Goal: Information Seeking & Learning: Learn about a topic

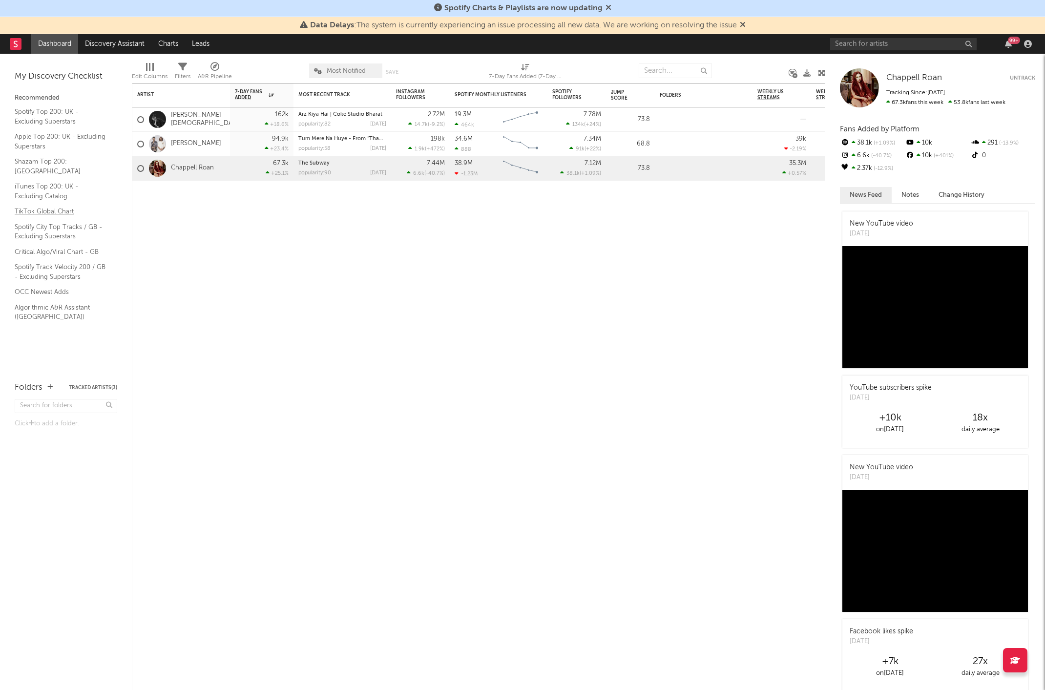
click at [50, 206] on link "TikTok Global Chart" at bounding box center [61, 211] width 93 height 11
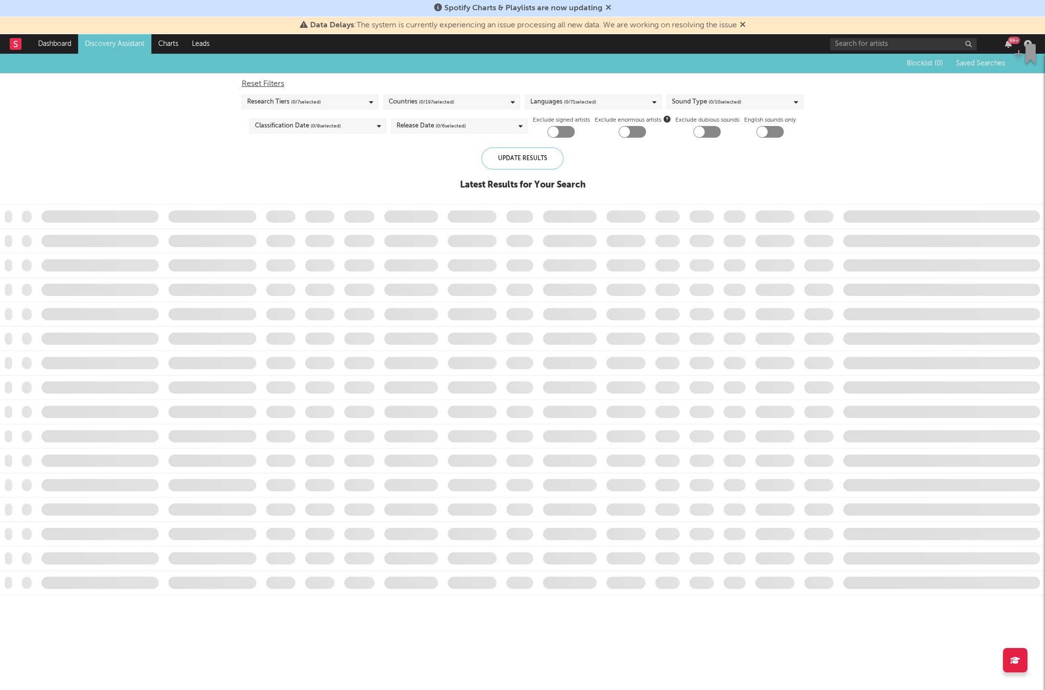
checkbox input "true"
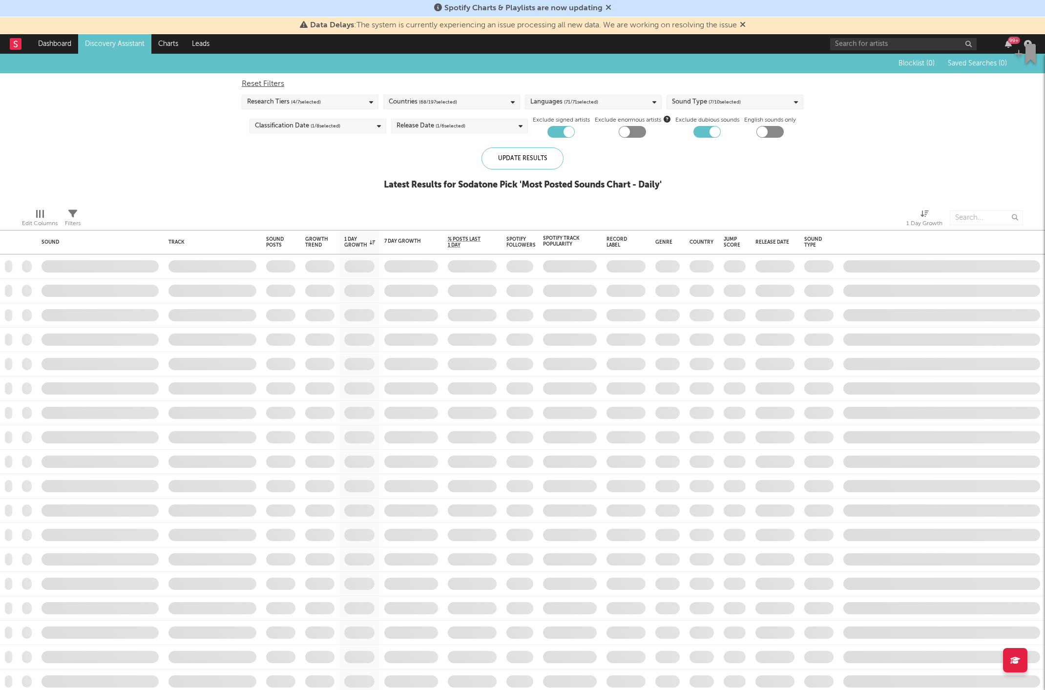
click at [452, 106] on span "( 68 / 197 selected)" at bounding box center [438, 102] width 38 height 12
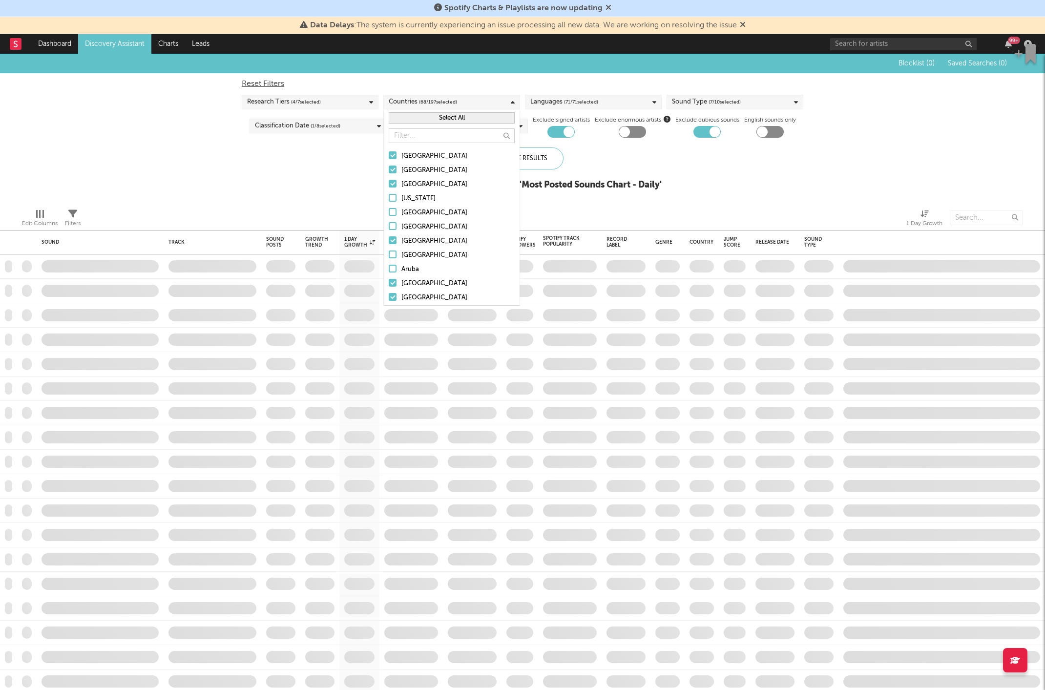
click at [458, 116] on button "Select All" at bounding box center [452, 117] width 126 height 11
click at [458, 117] on button "Deselect All" at bounding box center [452, 117] width 126 height 11
click at [430, 158] on div "[GEOGRAPHIC_DATA]" at bounding box center [457, 164] width 113 height 12
click at [389, 158] on input "[GEOGRAPHIC_DATA]" at bounding box center [389, 164] width 0 height 12
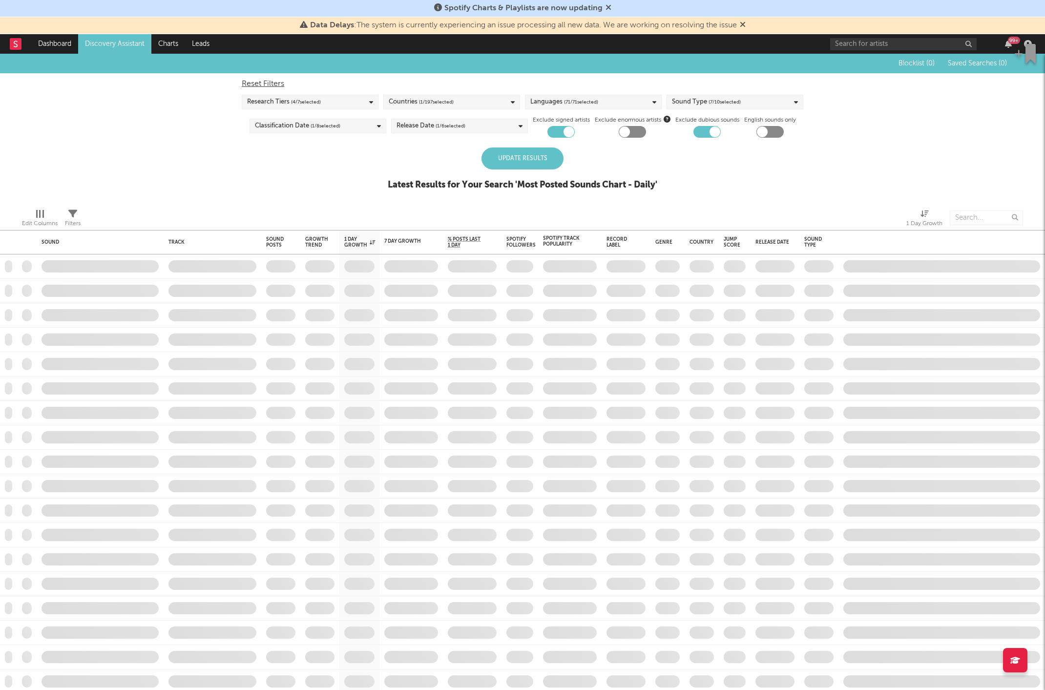
click at [344, 162] on div "Blocklist ( 0 ) Saved Searches ( 0 ) Reset Filters Research Tiers ( 4 / 7 selec…" at bounding box center [522, 127] width 1045 height 147
click at [535, 158] on div "Update Results" at bounding box center [522, 158] width 82 height 22
click at [710, 109] on div "Sound Type ( 7 / 10 selected)" at bounding box center [734, 102] width 137 height 15
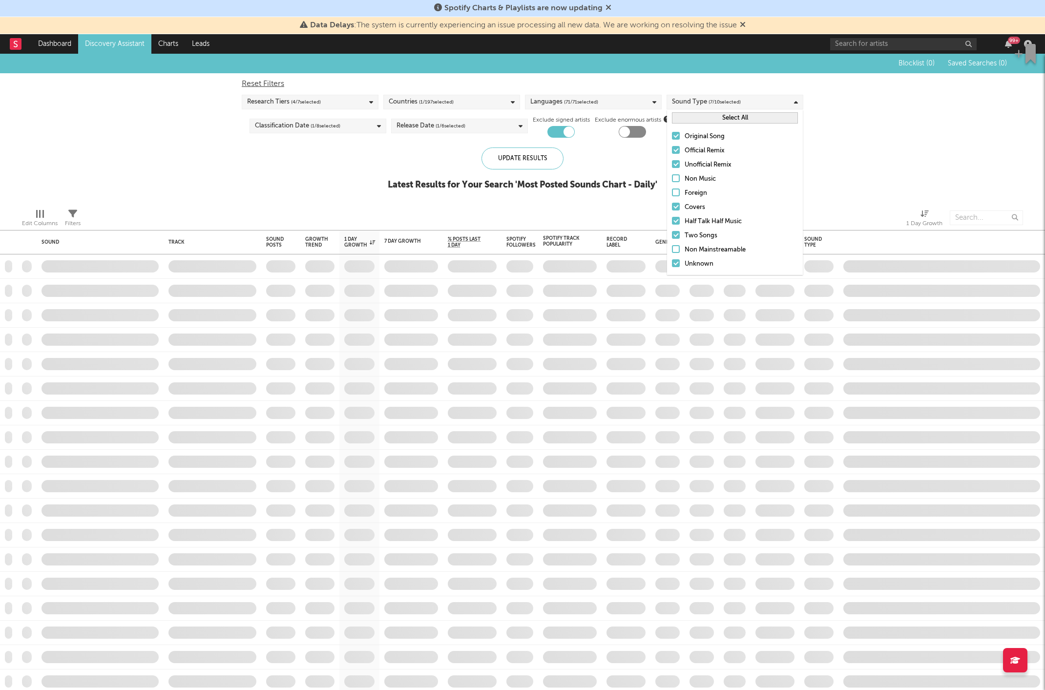
click at [720, 102] on span "( 7 / 10 selected)" at bounding box center [724, 102] width 32 height 12
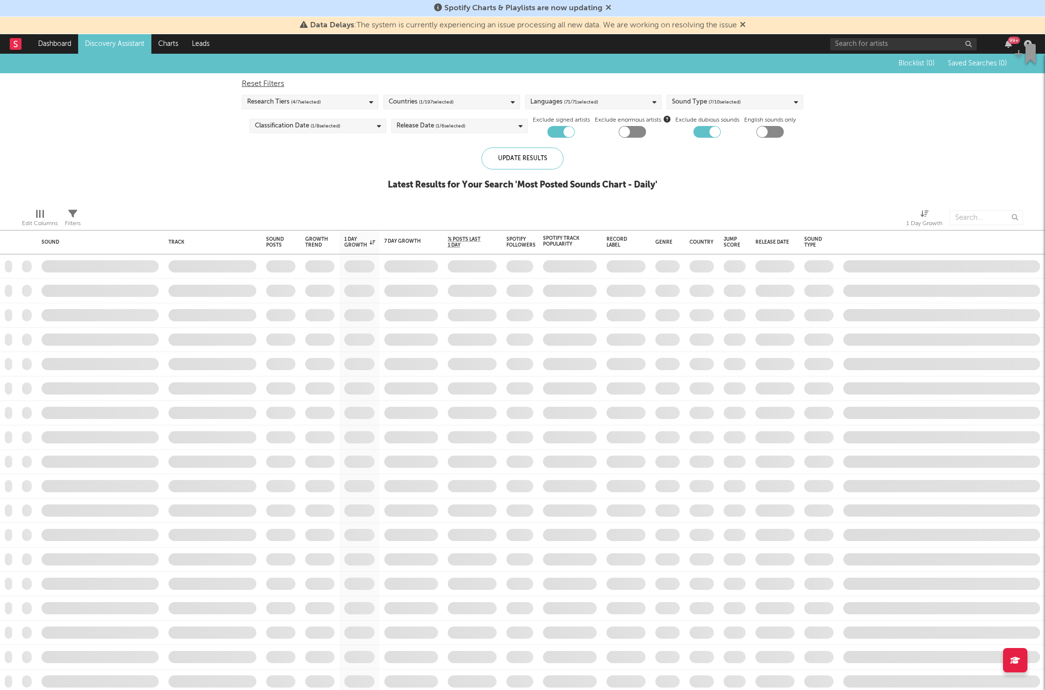
click at [359, 104] on div "Research Tiers ( 4 / 7 selected)" at bounding box center [310, 102] width 137 height 15
click at [414, 104] on div "Countries ( 1 / 197 selected)" at bounding box center [421, 102] width 65 height 12
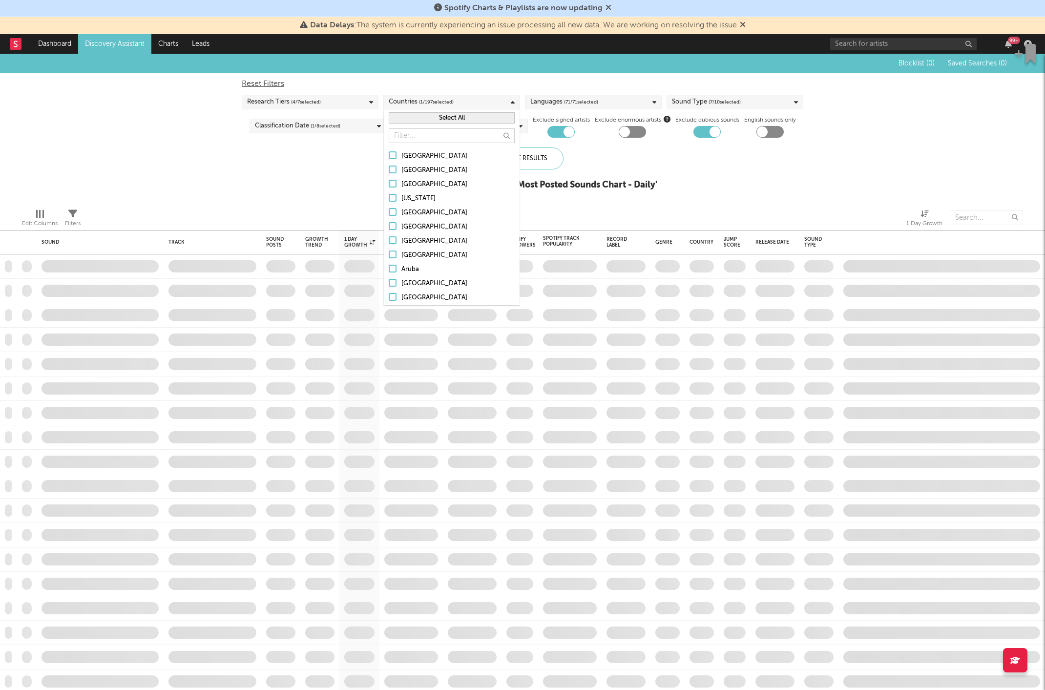
click at [417, 103] on div "Countries ( 1 / 197 selected)" at bounding box center [421, 102] width 65 height 12
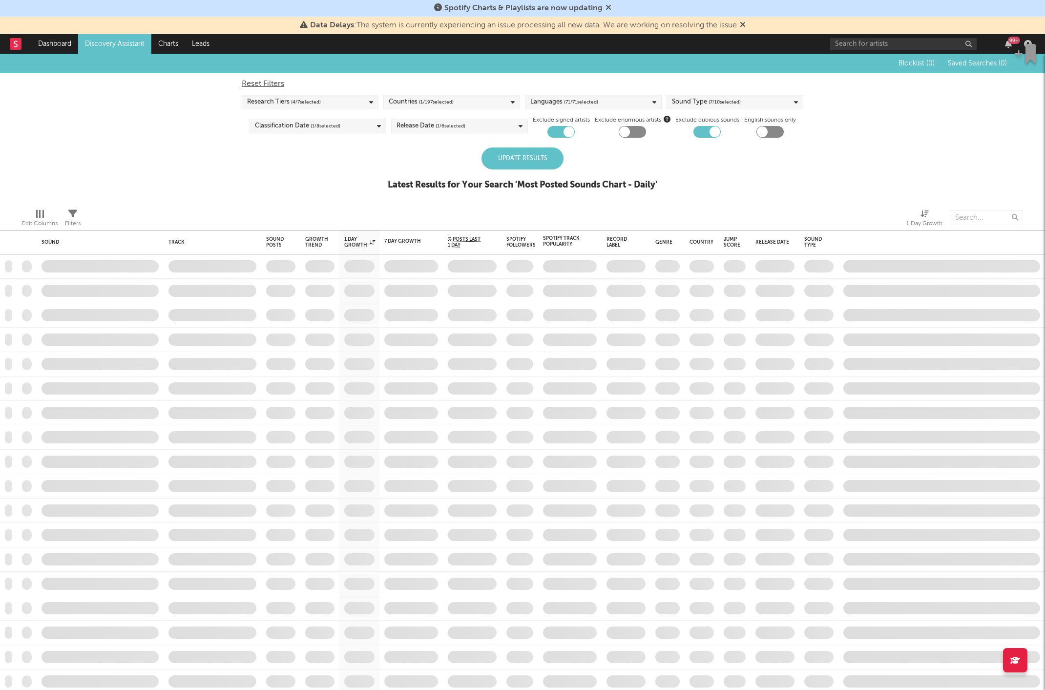
click at [529, 162] on div "Update Results" at bounding box center [522, 158] width 82 height 22
click at [563, 134] on div at bounding box center [568, 131] width 11 height 11
checkbox input "false"
click at [312, 96] on span "( 4 / 7 selected)" at bounding box center [306, 102] width 30 height 12
click at [258, 138] on label "Signed" at bounding box center [310, 137] width 126 height 12
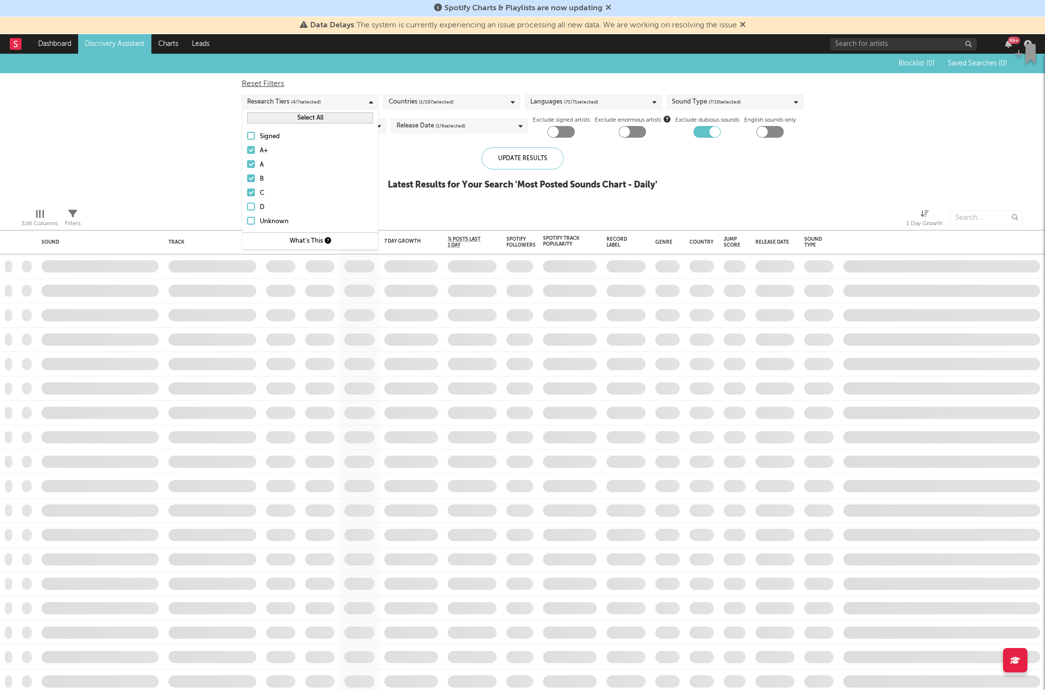
click at [247, 138] on input "Signed" at bounding box center [247, 137] width 0 height 12
click at [491, 161] on div "Update Results" at bounding box center [522, 158] width 82 height 22
click at [357, 104] on div "Research Tiers ( 5 / 7 selected)" at bounding box center [310, 102] width 137 height 15
click at [254, 207] on div at bounding box center [251, 207] width 8 height 8
click at [247, 207] on input "D" at bounding box center [247, 208] width 0 height 12
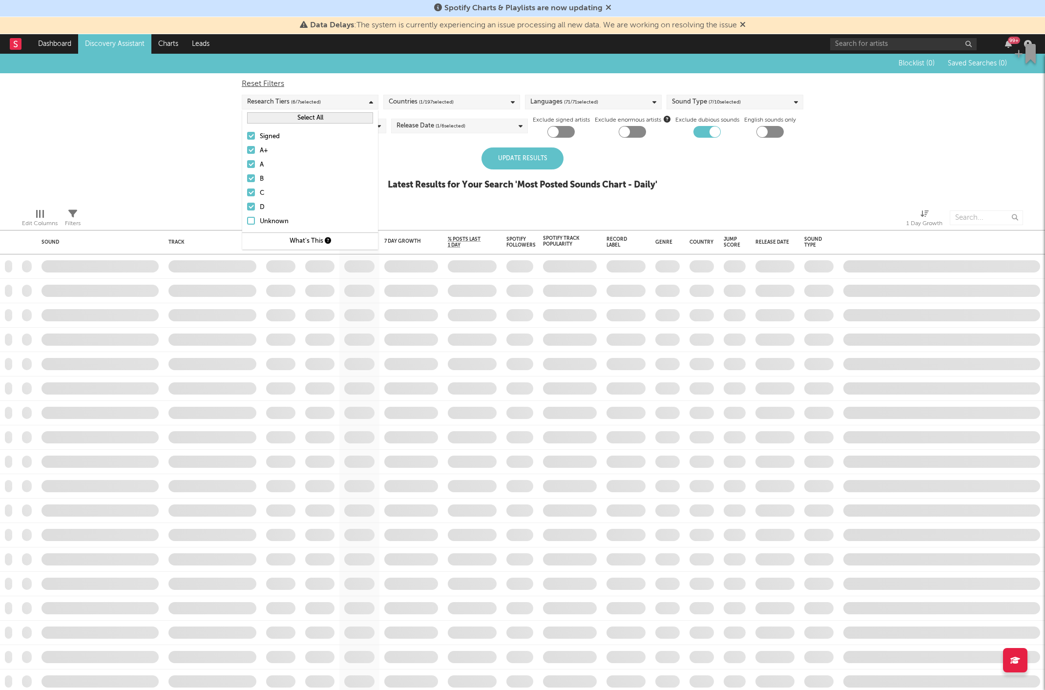
click at [254, 216] on label "Unknown" at bounding box center [310, 222] width 126 height 12
click at [247, 216] on input "Unknown" at bounding box center [247, 222] width 0 height 12
click at [470, 161] on div "Update Results Latest Results for Your Search ' Most Posted Sounds Chart - Dail…" at bounding box center [523, 173] width 270 height 53
click at [526, 158] on div "Update Results" at bounding box center [522, 158] width 82 height 22
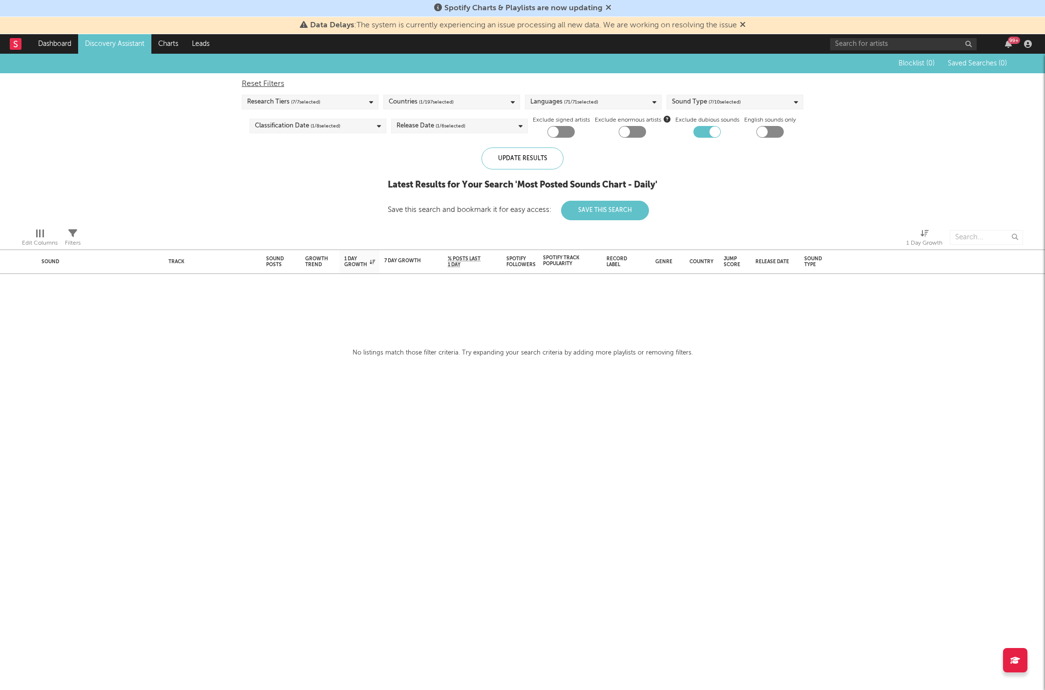
click at [605, 210] on button "Save This Search" at bounding box center [605, 211] width 88 height 20
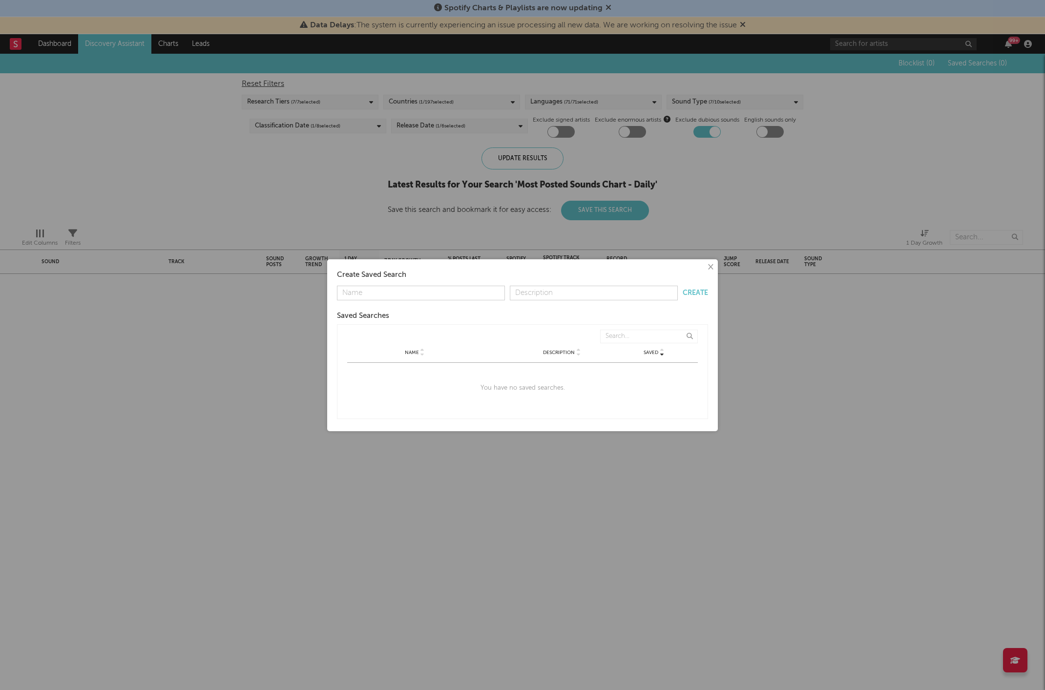
click at [707, 265] on button "×" at bounding box center [710, 267] width 11 height 11
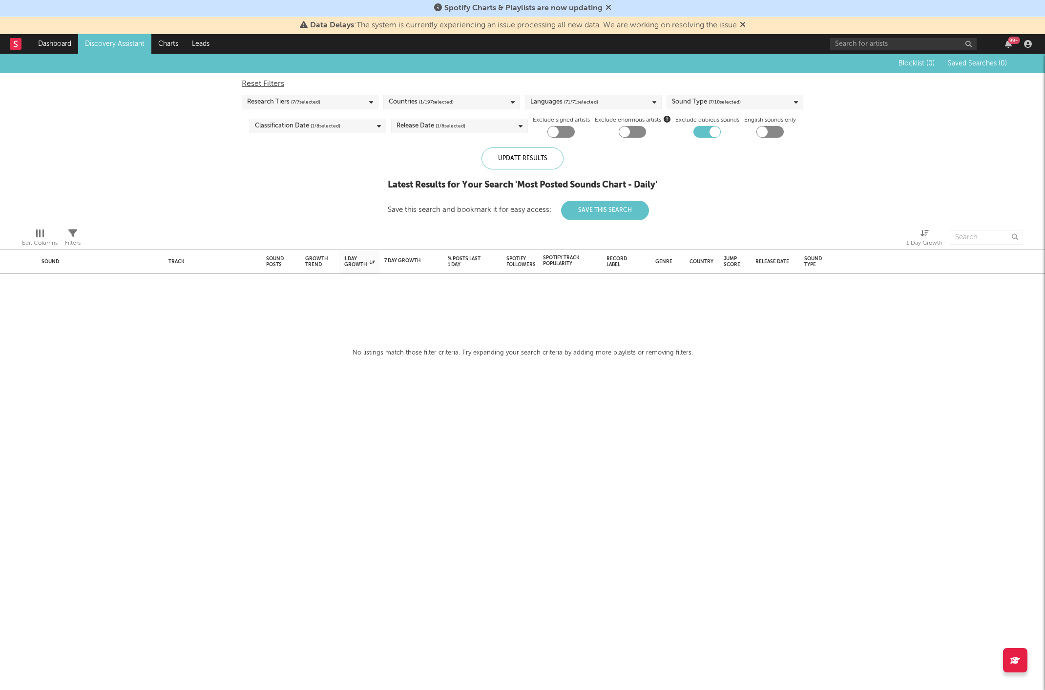
click at [295, 85] on div "Reset Filters" at bounding box center [522, 84] width 561 height 12
checkbox input "false"
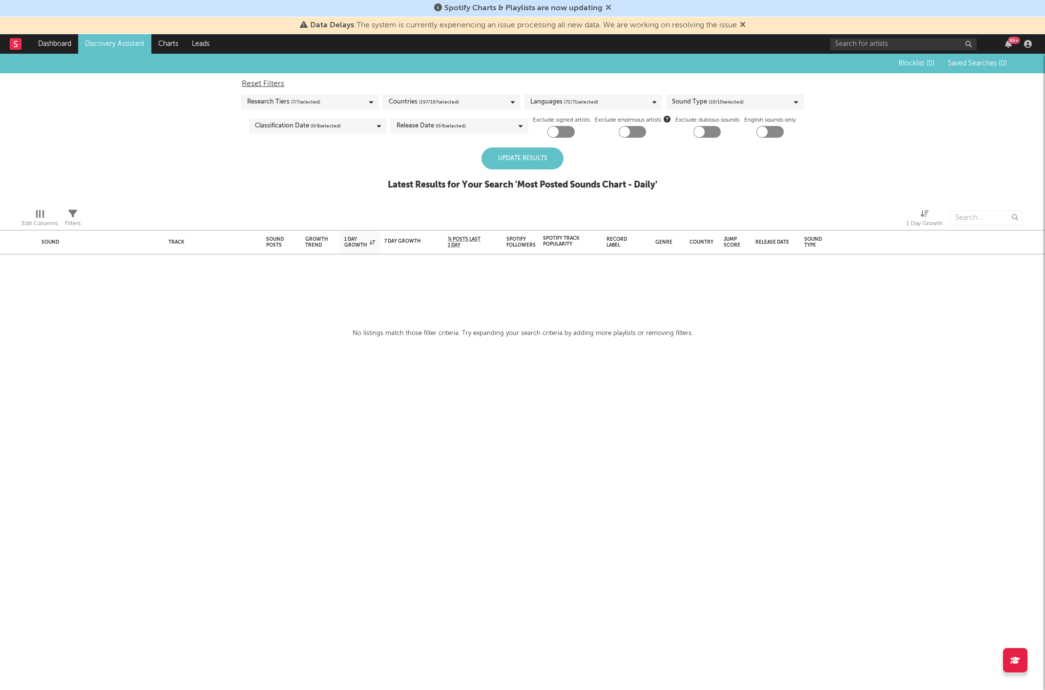
click at [302, 102] on span "( 7 / 7 selected)" at bounding box center [305, 102] width 29 height 12
click at [264, 208] on div "D" at bounding box center [316, 208] width 113 height 12
click at [247, 208] on input "D" at bounding box center [247, 208] width 0 height 12
click at [261, 217] on div "Unknown" at bounding box center [316, 222] width 113 height 12
click at [247, 217] on input "Unknown" at bounding box center [247, 222] width 0 height 12
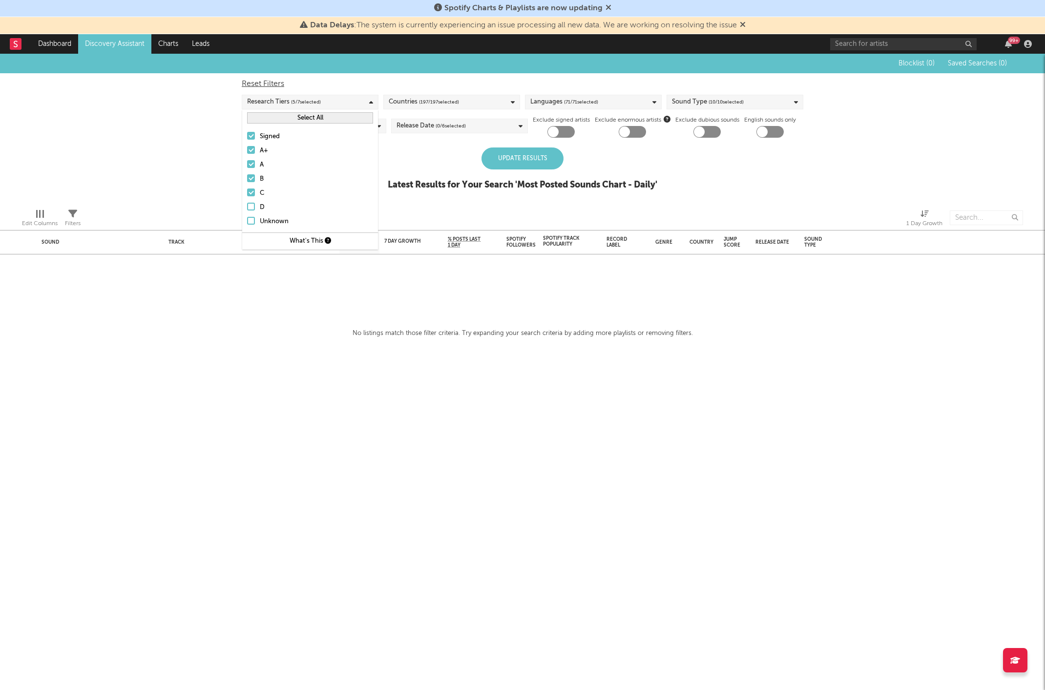
click at [482, 154] on div "Update Results" at bounding box center [522, 158] width 82 height 22
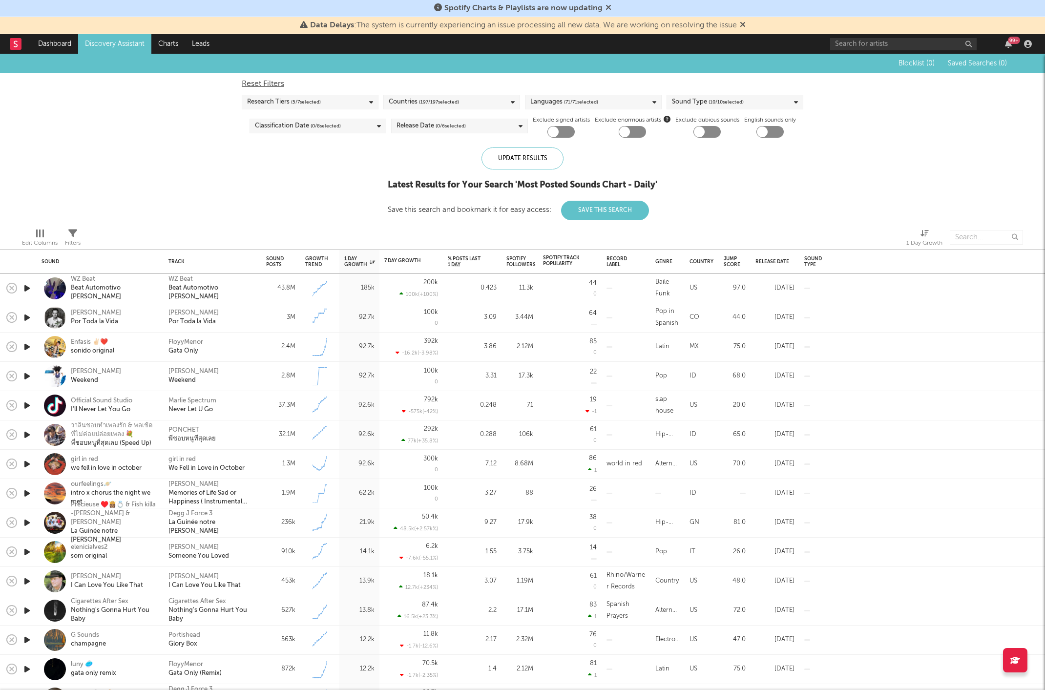
click at [111, 42] on link "Discovery Assistant" at bounding box center [114, 44] width 73 height 20
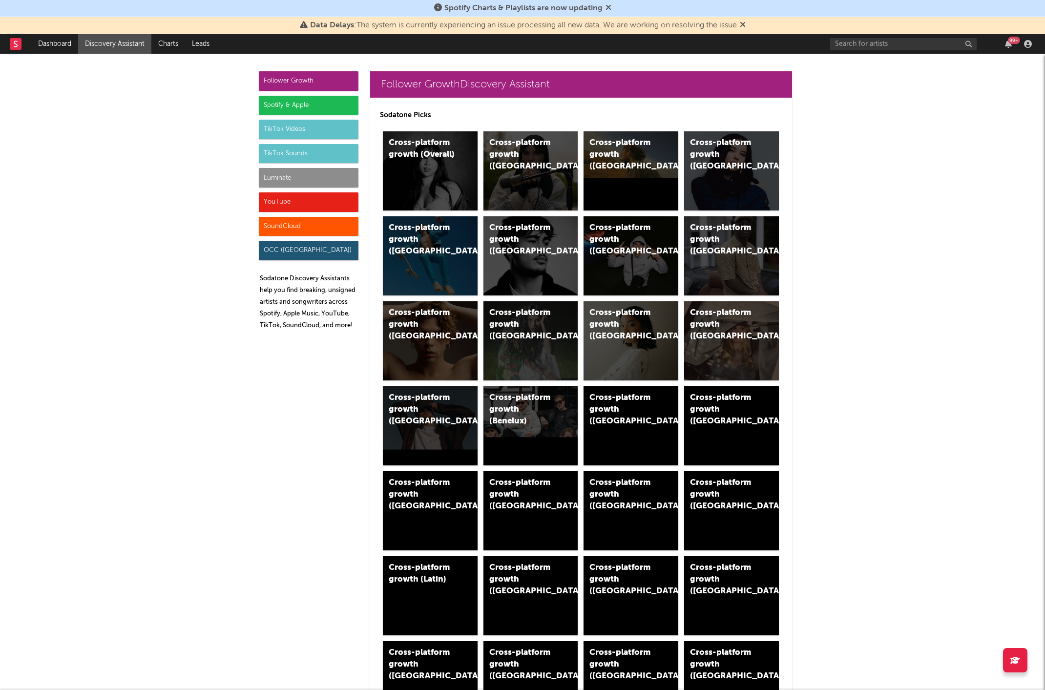
click at [320, 125] on div "TikTok Videos" at bounding box center [309, 130] width 100 height 20
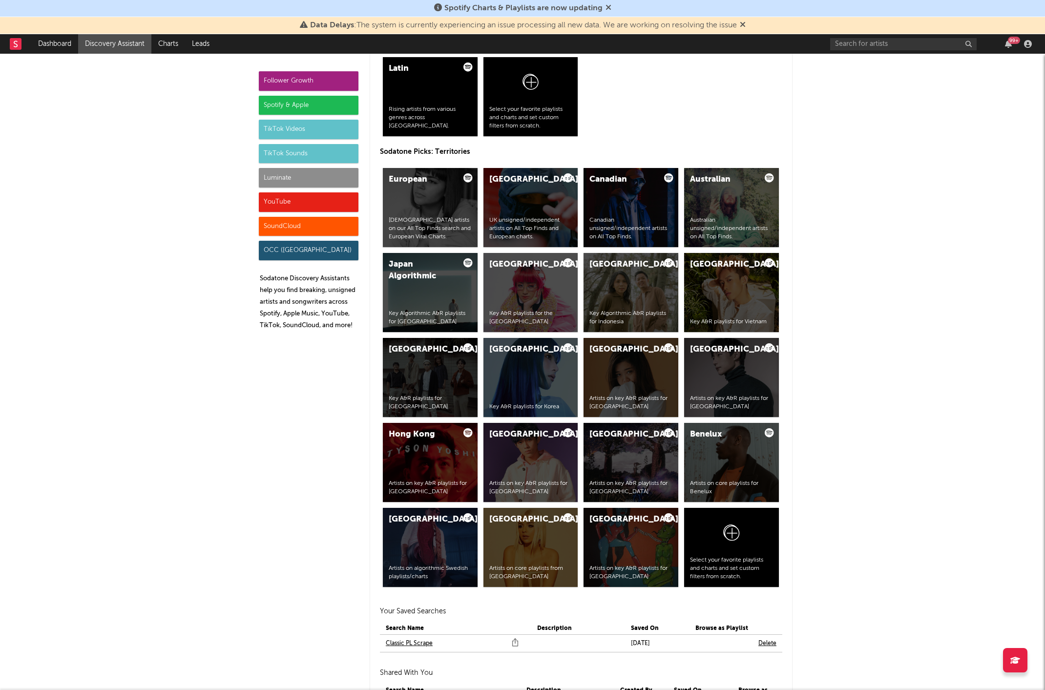
scroll to position [2291, 0]
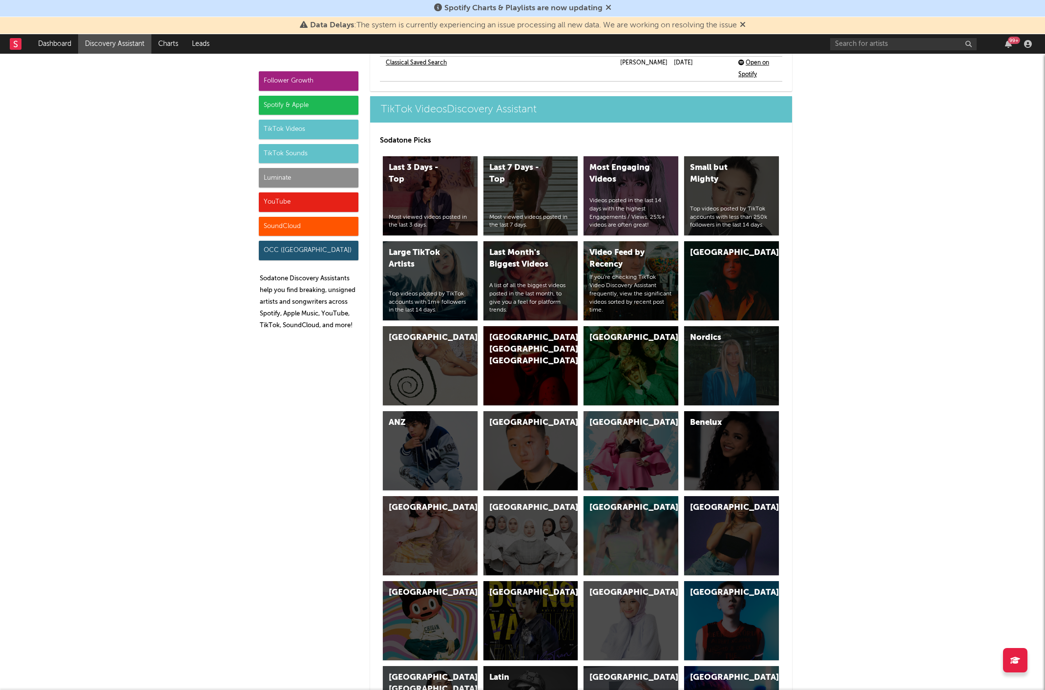
click at [311, 150] on div "TikTok Sounds" at bounding box center [309, 154] width 100 height 20
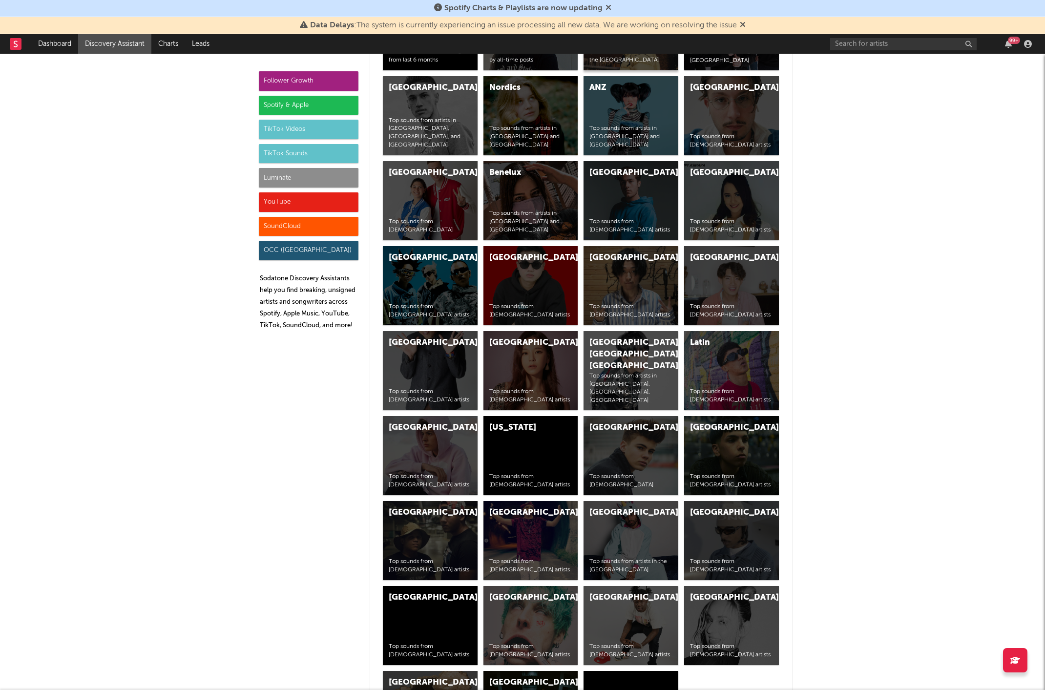
scroll to position [3403, 0]
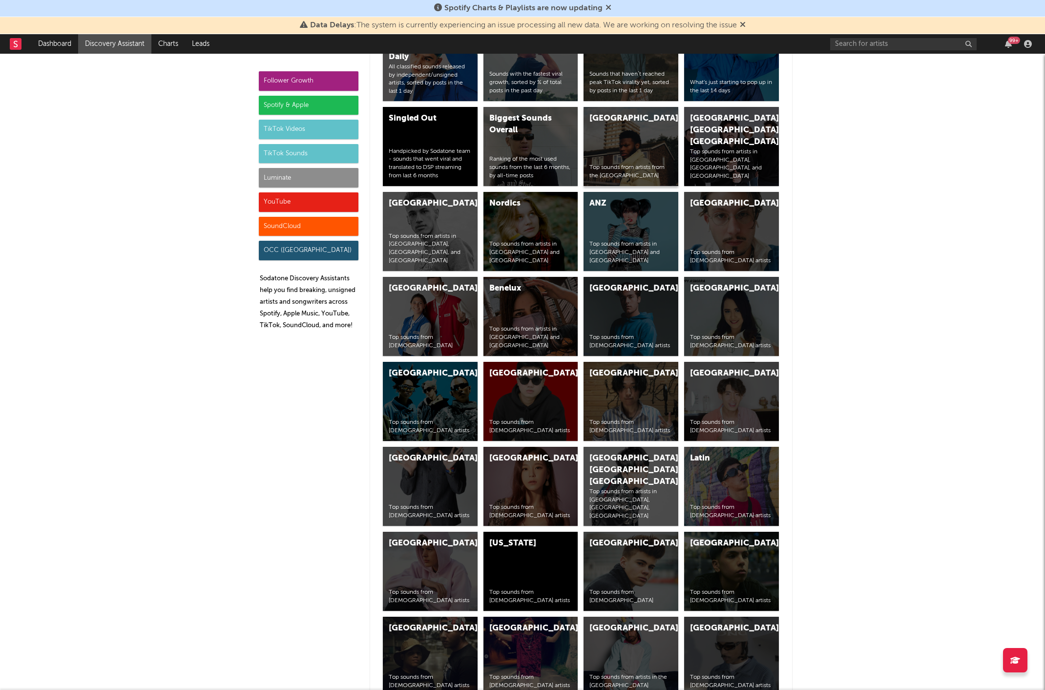
click at [646, 125] on div "United Kingdom Top sounds from artists from the [GEOGRAPHIC_DATA]" at bounding box center [630, 146] width 95 height 79
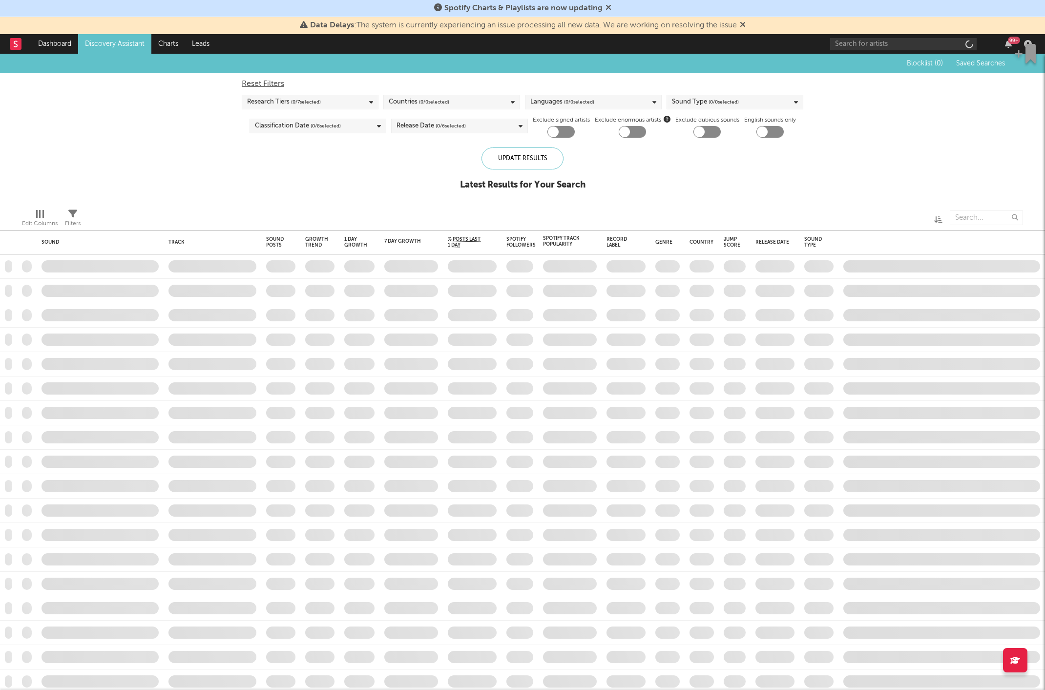
checkbox input "true"
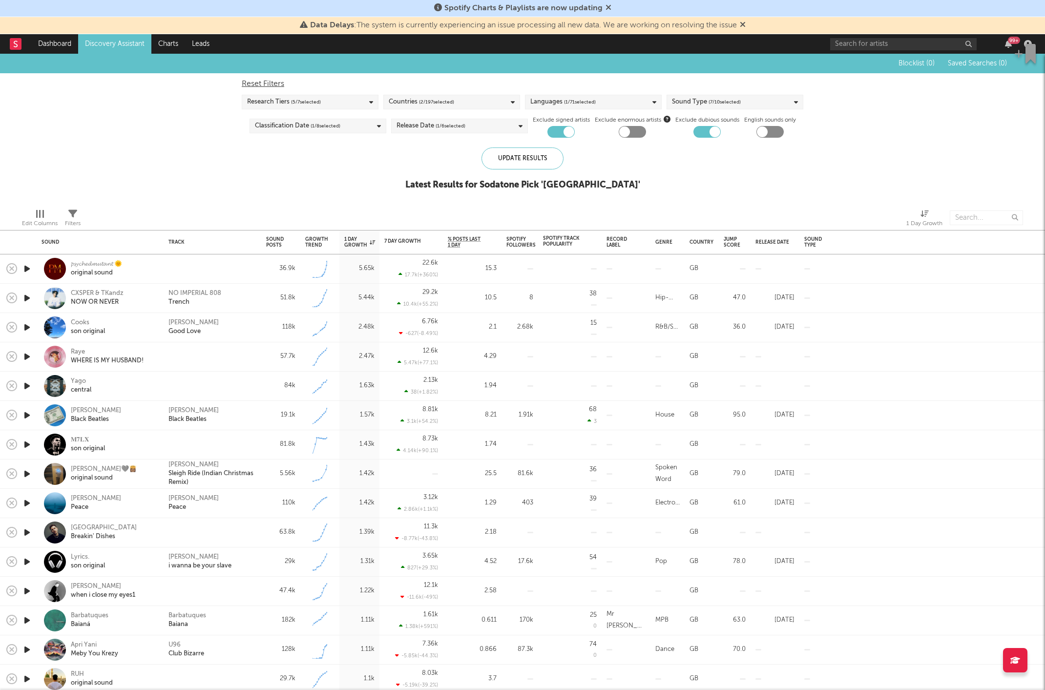
click at [302, 101] on span "( 5 / 7 selected)" at bounding box center [306, 102] width 30 height 12
click at [250, 137] on div at bounding box center [251, 136] width 8 height 8
click at [247, 137] on input "Signed" at bounding box center [247, 137] width 0 height 12
click at [215, 139] on div "Blocklist ( 0 ) Saved Searches ( 0 ) Reset Filters Research Tiers ( 6 / 7 selec…" at bounding box center [522, 127] width 1045 height 147
click at [513, 166] on div "Update Results" at bounding box center [522, 158] width 82 height 22
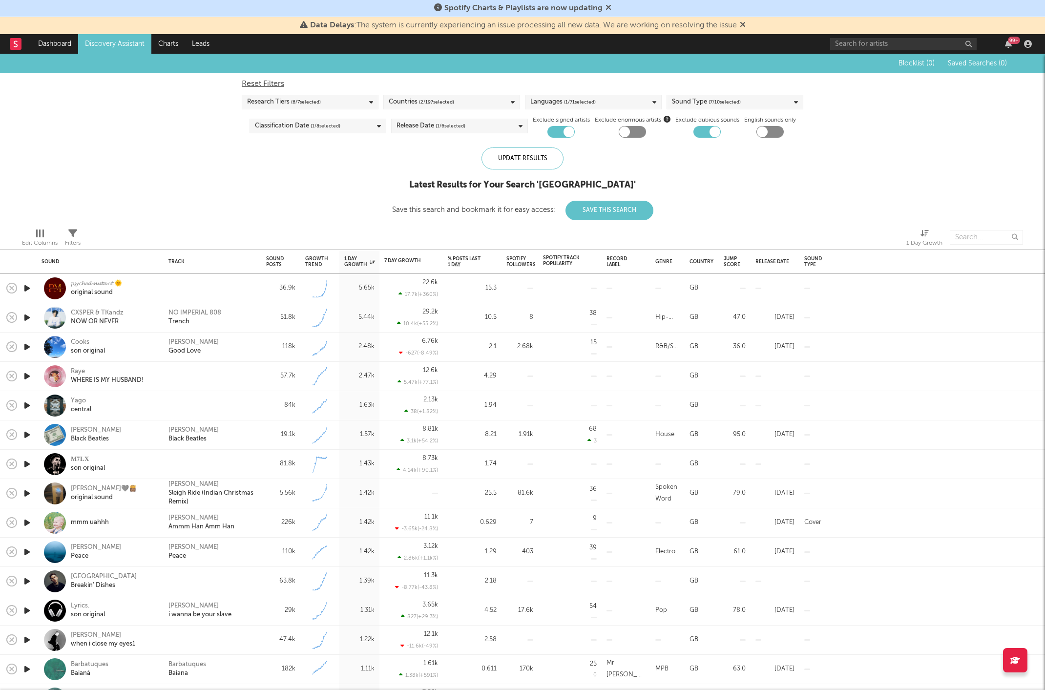
click at [427, 105] on span "( 2 / 197 selected)" at bounding box center [436, 102] width 35 height 12
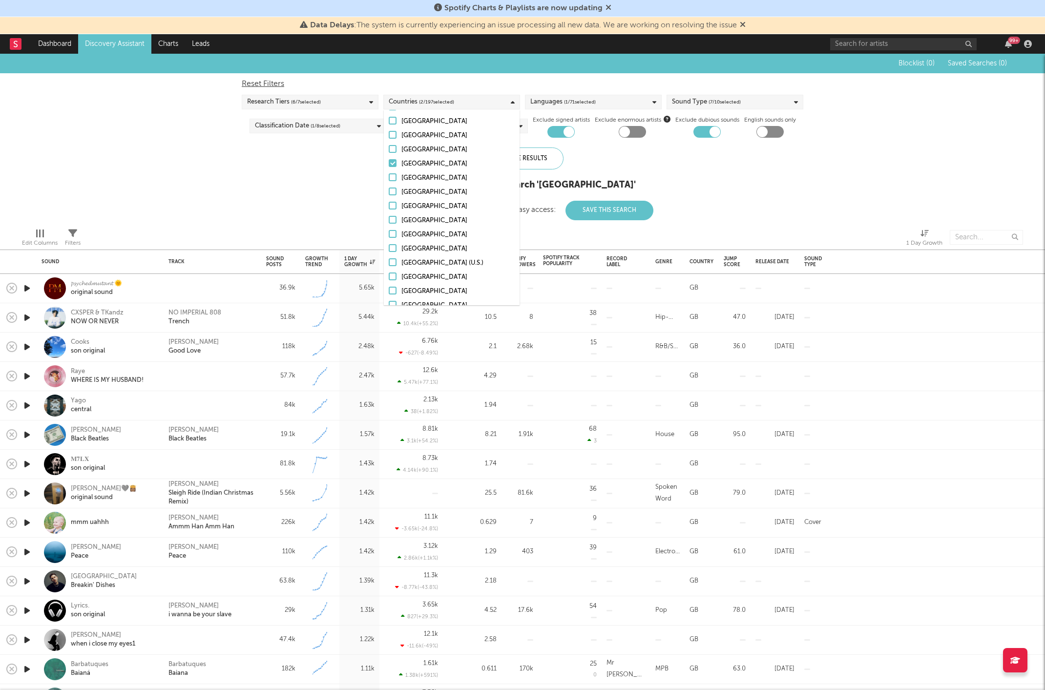
scroll to position [2632, 0]
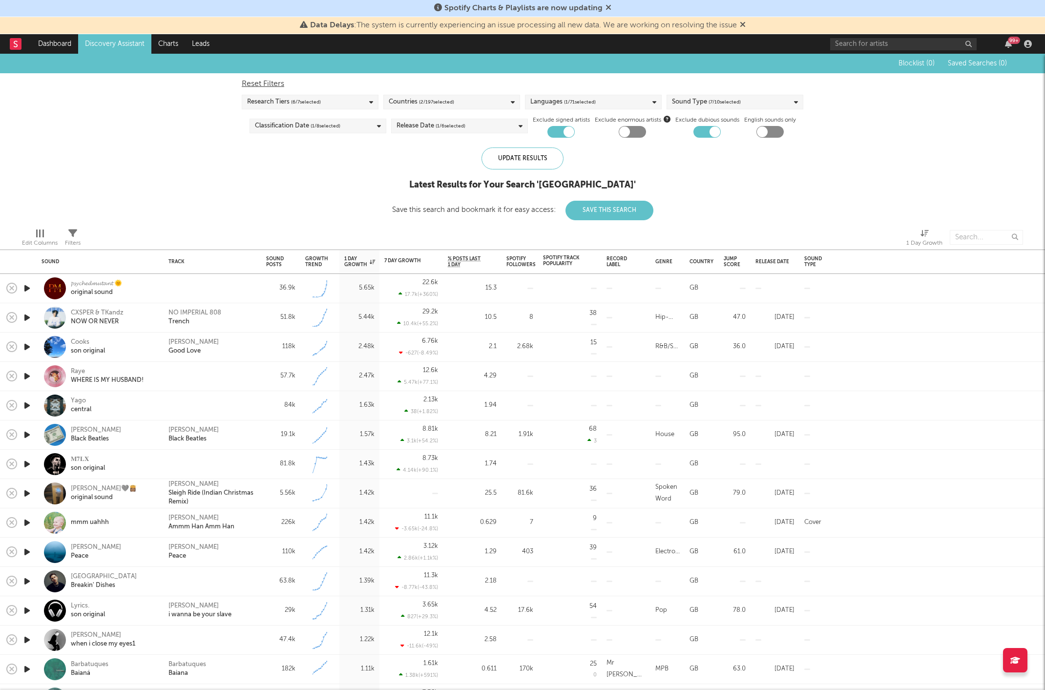
click at [328, 186] on div "Blocklist ( 0 ) Saved Searches ( 0 ) Reset Filters Research Tiers ( 6 / 7 selec…" at bounding box center [522, 137] width 1045 height 166
click at [713, 106] on span "( 7 / 10 selected)" at bounding box center [724, 102] width 32 height 12
click at [381, 145] on div "Blocklist ( 0 ) Saved Searches ( 0 ) Reset Filters Research Tiers ( 6 / 7 selec…" at bounding box center [522, 137] width 1045 height 166
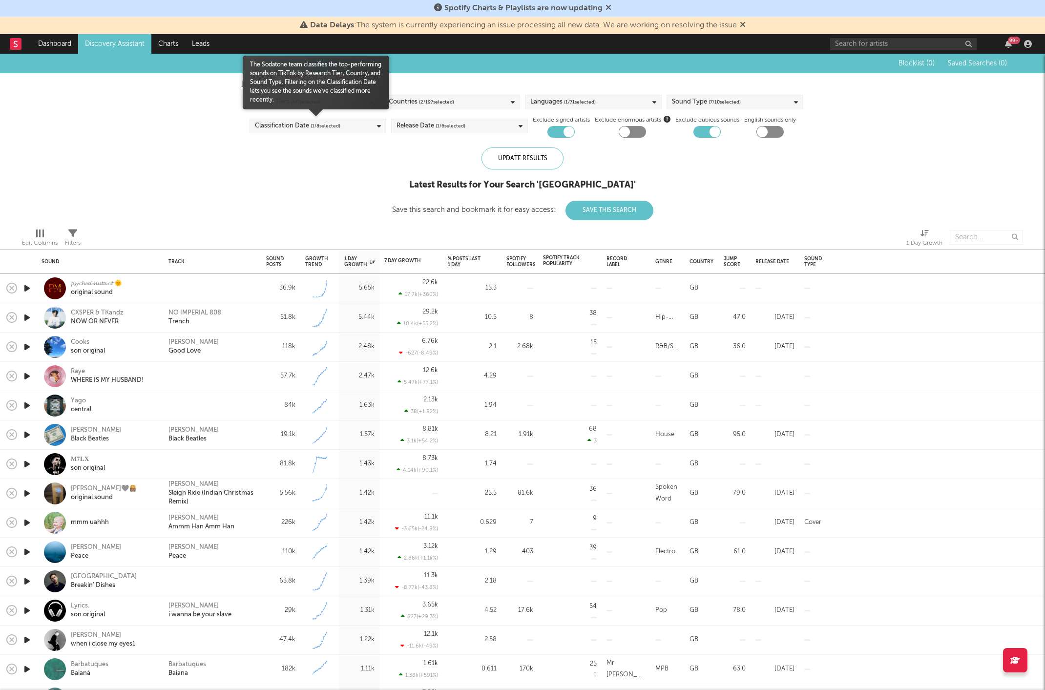
click at [436, 132] on span "( 1 / 6 selected)" at bounding box center [451, 126] width 30 height 12
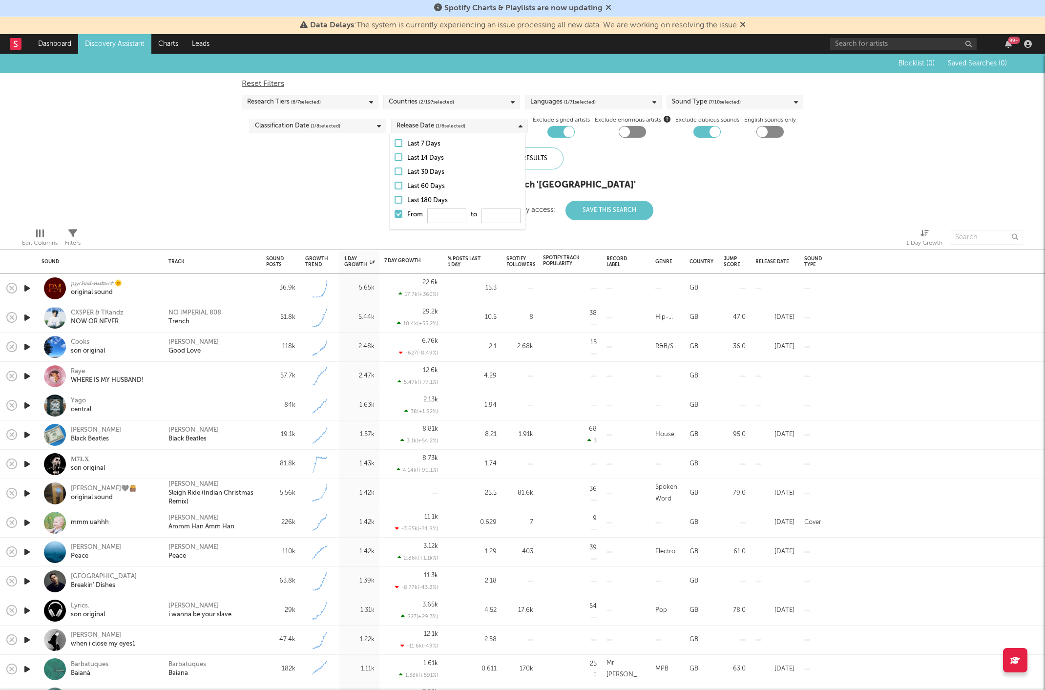
click at [372, 188] on div "Blocklist ( 0 ) Saved Searches ( 0 ) Reset Filters Research Tiers ( 6 / 7 selec…" at bounding box center [522, 137] width 1045 height 166
click at [563, 134] on div at bounding box center [568, 131] width 11 height 11
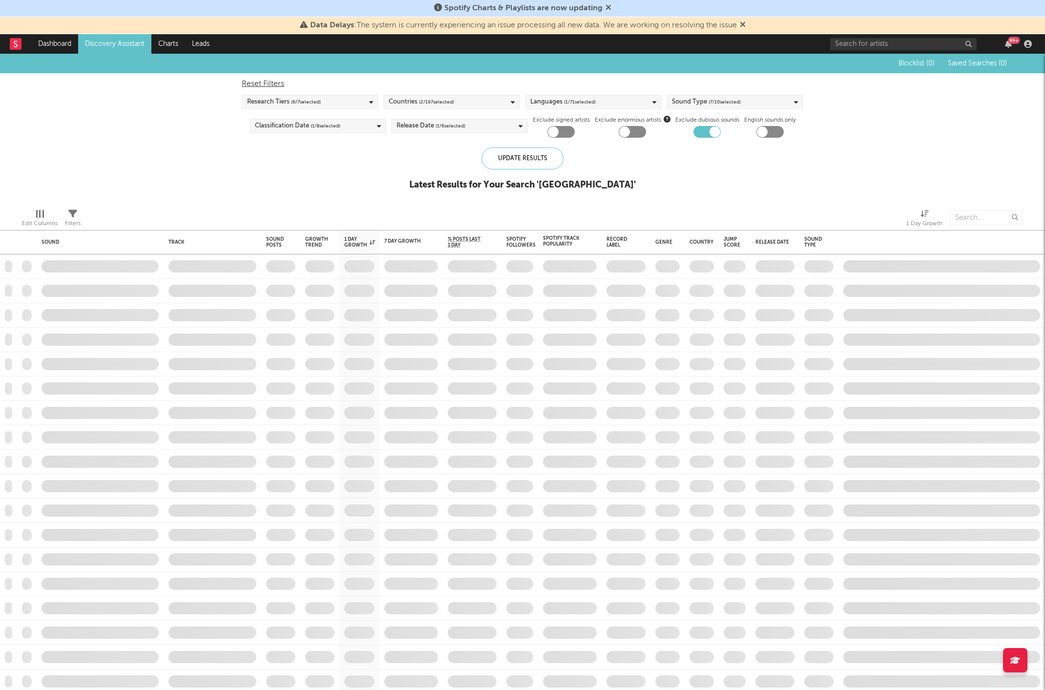
checkbox input "false"
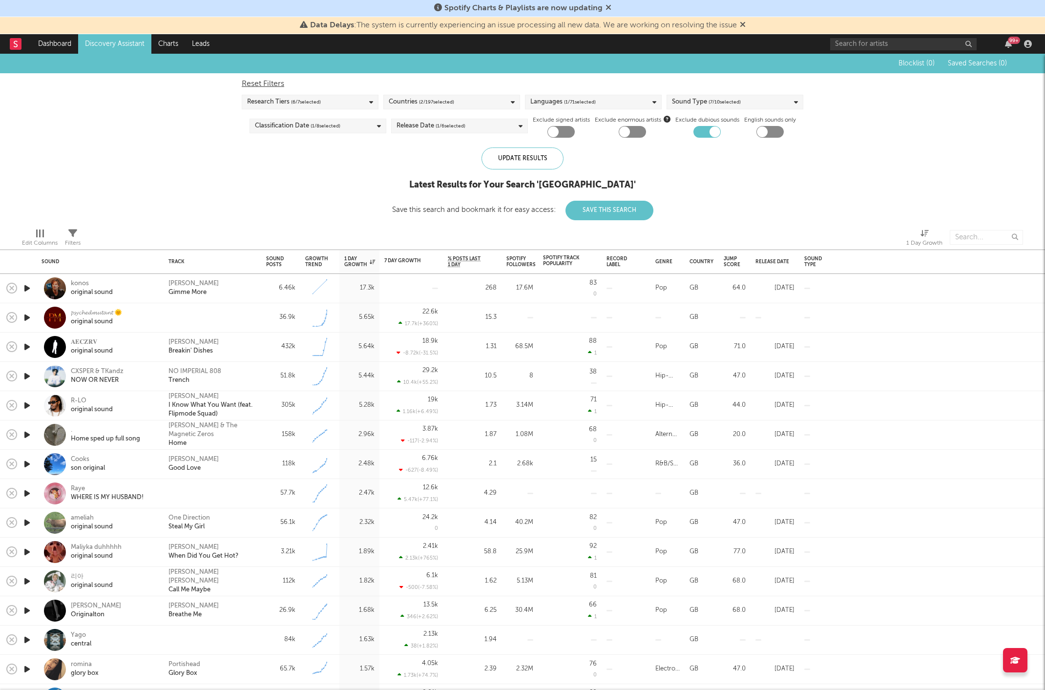
click at [26, 287] on icon "button" at bounding box center [27, 288] width 10 height 12
click at [26, 287] on icon "button" at bounding box center [26, 288] width 9 height 12
click at [86, 283] on div "konos" at bounding box center [92, 283] width 42 height 9
click at [163, 44] on link "Charts" at bounding box center [168, 44] width 34 height 20
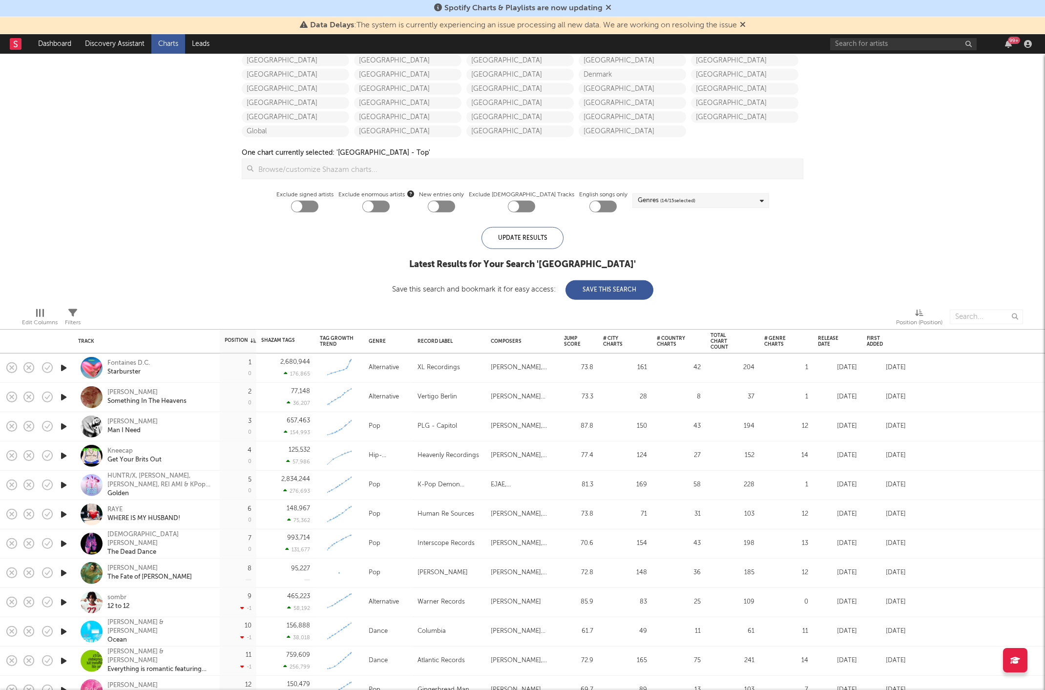
click at [63, 367] on icon "button" at bounding box center [64, 368] width 10 height 12
click at [63, 367] on icon "button" at bounding box center [63, 368] width 9 height 12
click at [64, 457] on icon "button" at bounding box center [64, 456] width 10 height 12
click at [64, 453] on icon "button" at bounding box center [63, 456] width 9 height 12
click at [62, 392] on icon "button" at bounding box center [64, 397] width 10 height 12
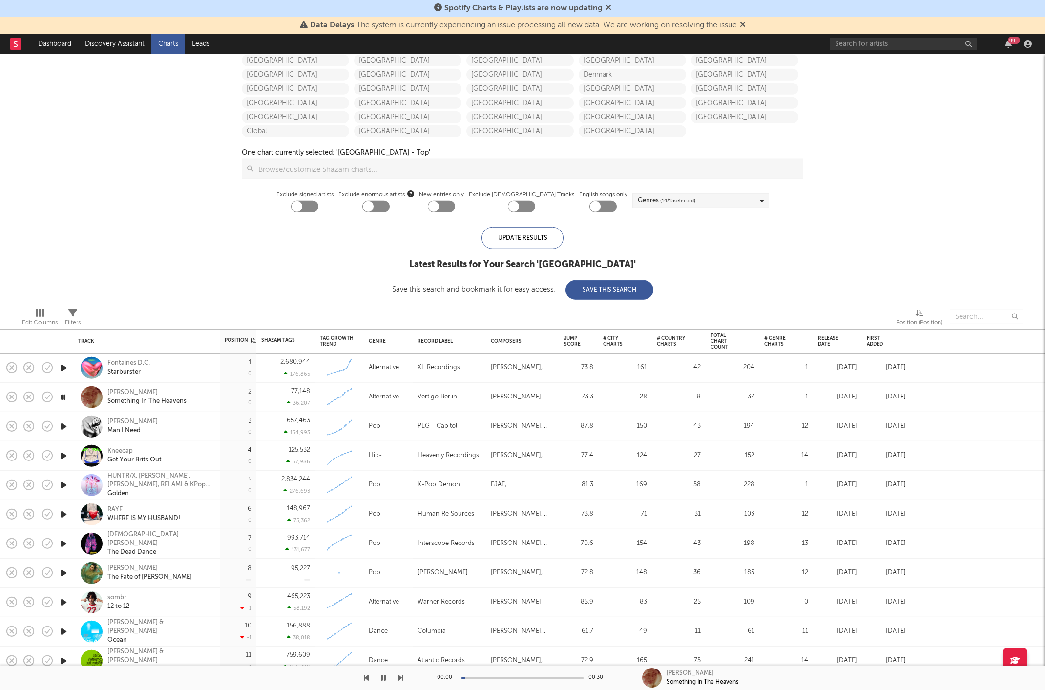
click at [64, 398] on icon "button" at bounding box center [63, 397] width 9 height 12
click at [66, 514] on icon "button" at bounding box center [64, 514] width 10 height 12
click at [66, 515] on icon "button" at bounding box center [63, 514] width 9 height 12
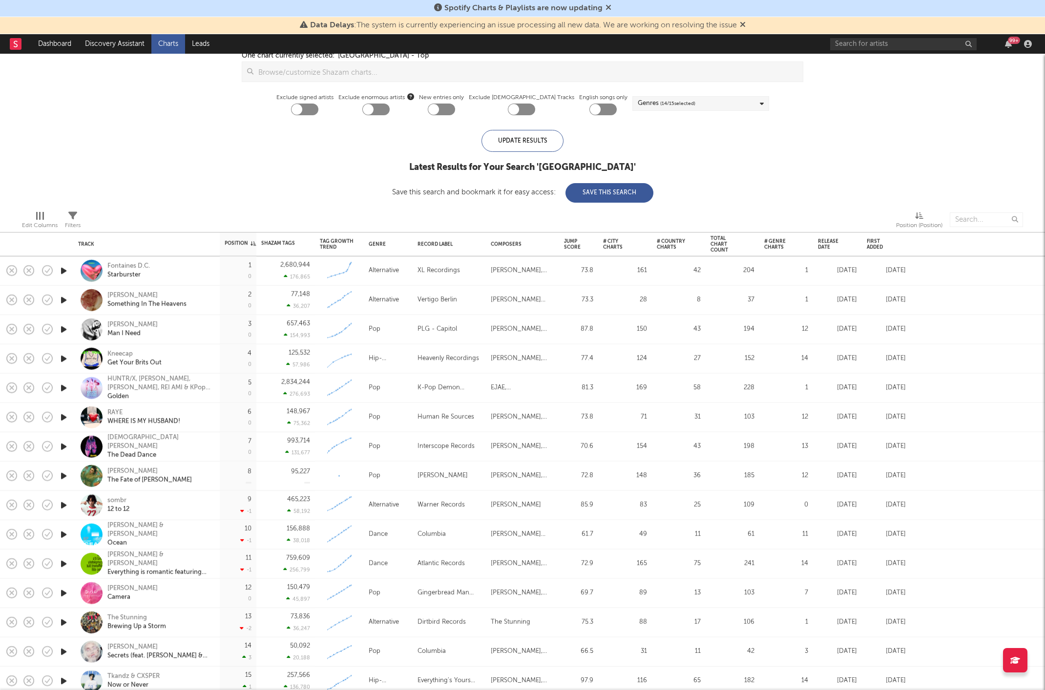
click at [65, 493] on div at bounding box center [64, 505] width 20 height 29
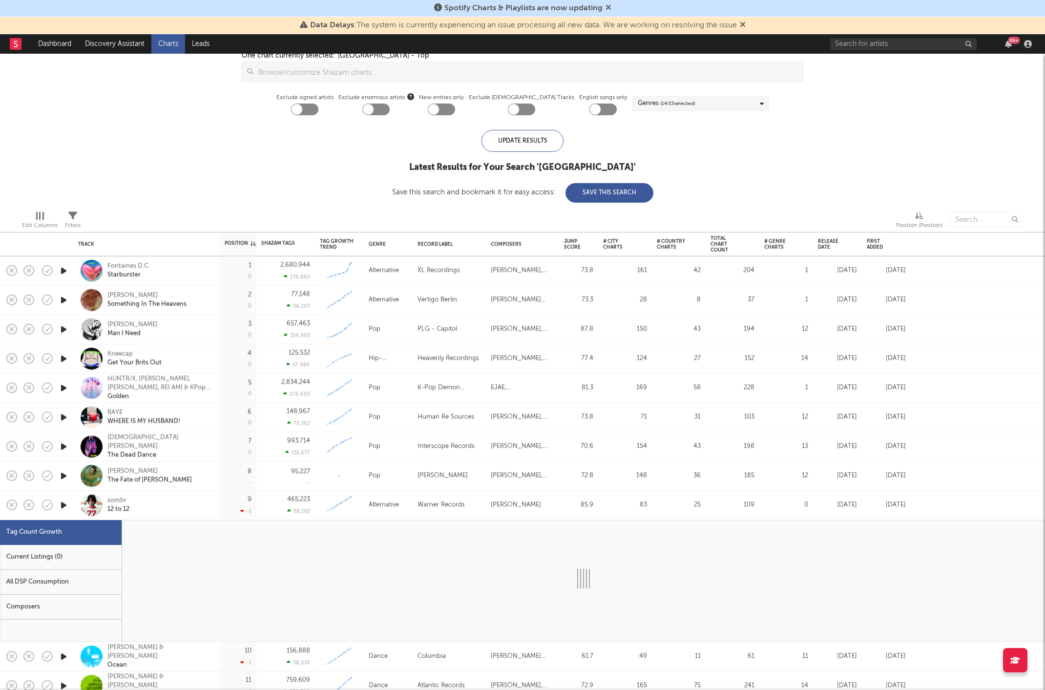
click at [64, 499] on icon "button" at bounding box center [64, 505] width 10 height 12
select select "1w"
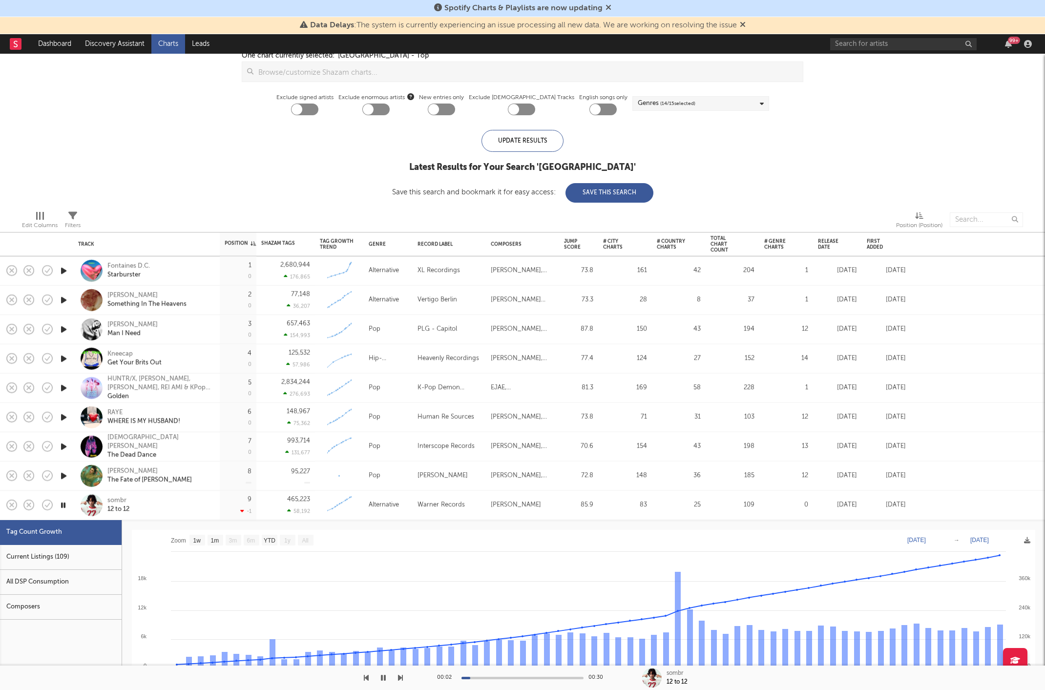
click at [173, 499] on div "sombr 12 to 12" at bounding box center [159, 505] width 105 height 18
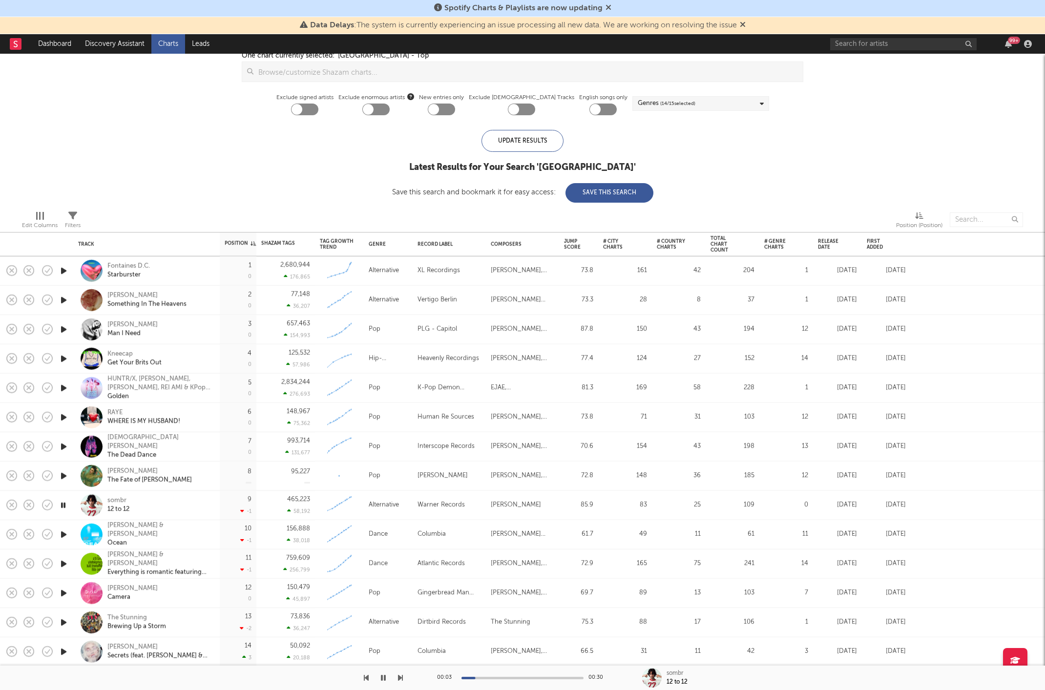
click at [66, 500] on icon "button" at bounding box center [63, 505] width 9 height 12
click at [188, 274] on div "Fontaines D.C. [GEOGRAPHIC_DATA]" at bounding box center [159, 271] width 105 height 18
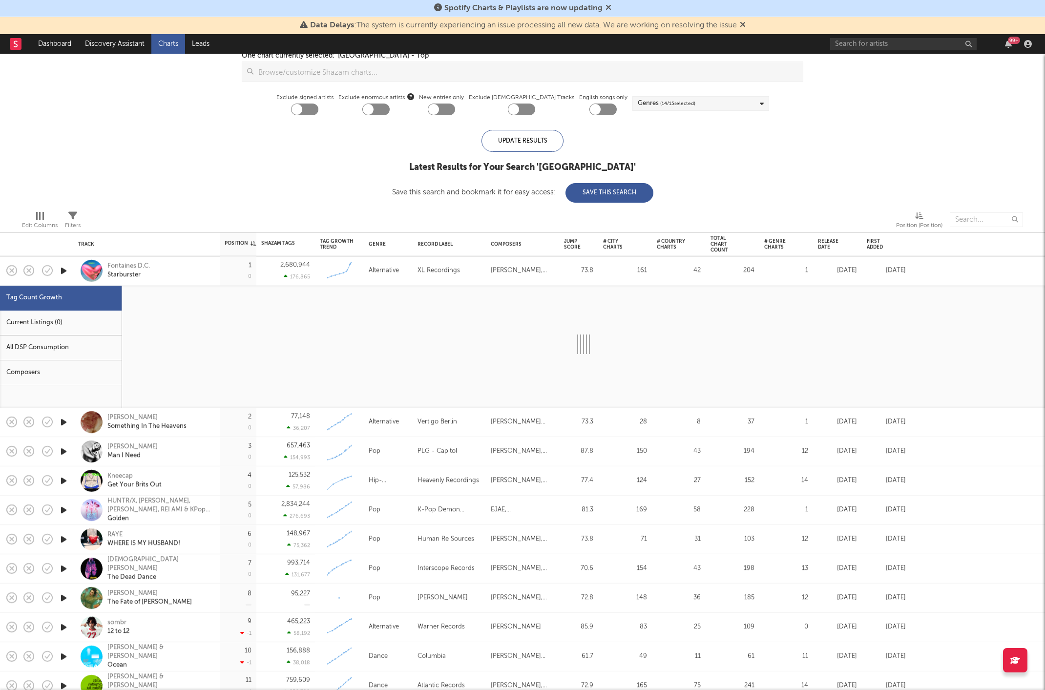
select select "3m"
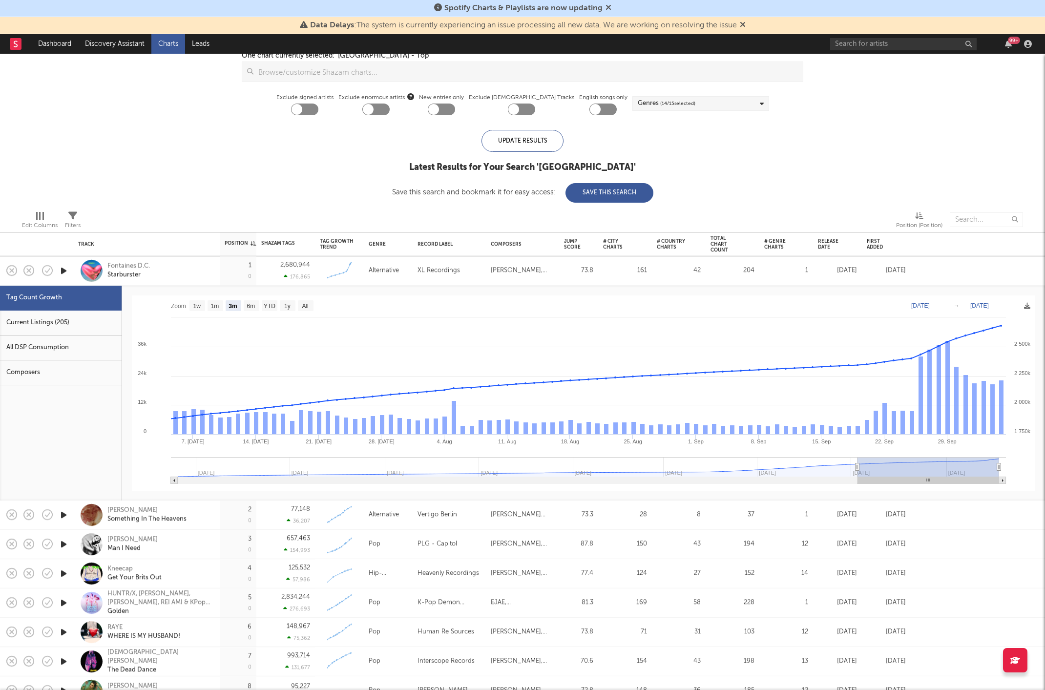
click at [188, 274] on div "Fontaines D.C. [GEOGRAPHIC_DATA]" at bounding box center [159, 271] width 105 height 18
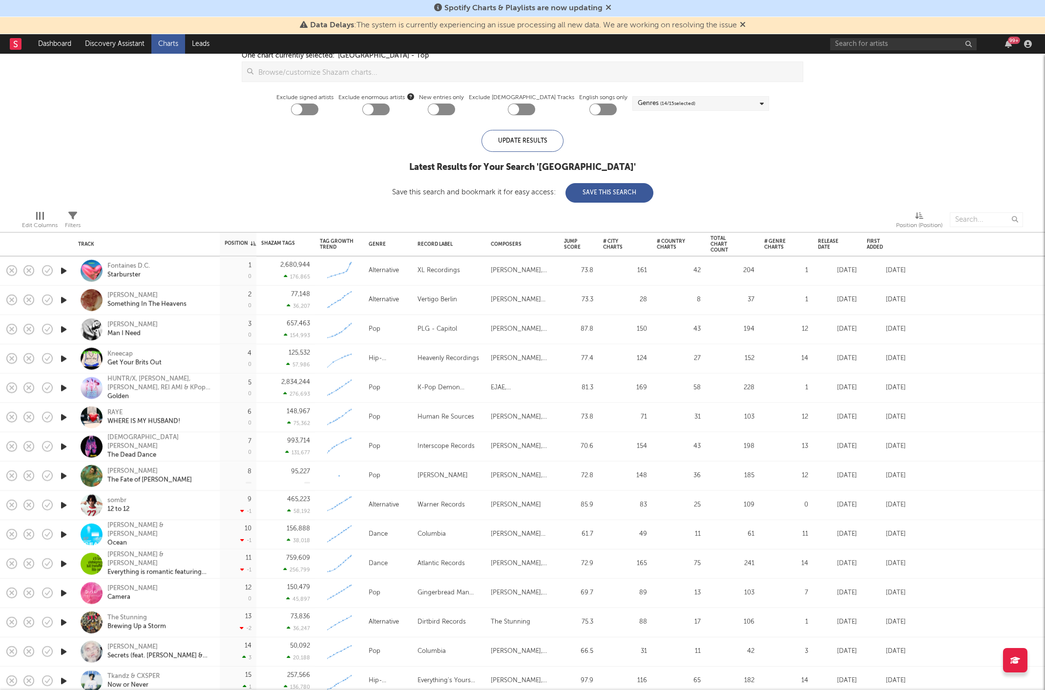
click at [201, 363] on div "Kneecap Get Your Brits Out" at bounding box center [159, 359] width 105 height 18
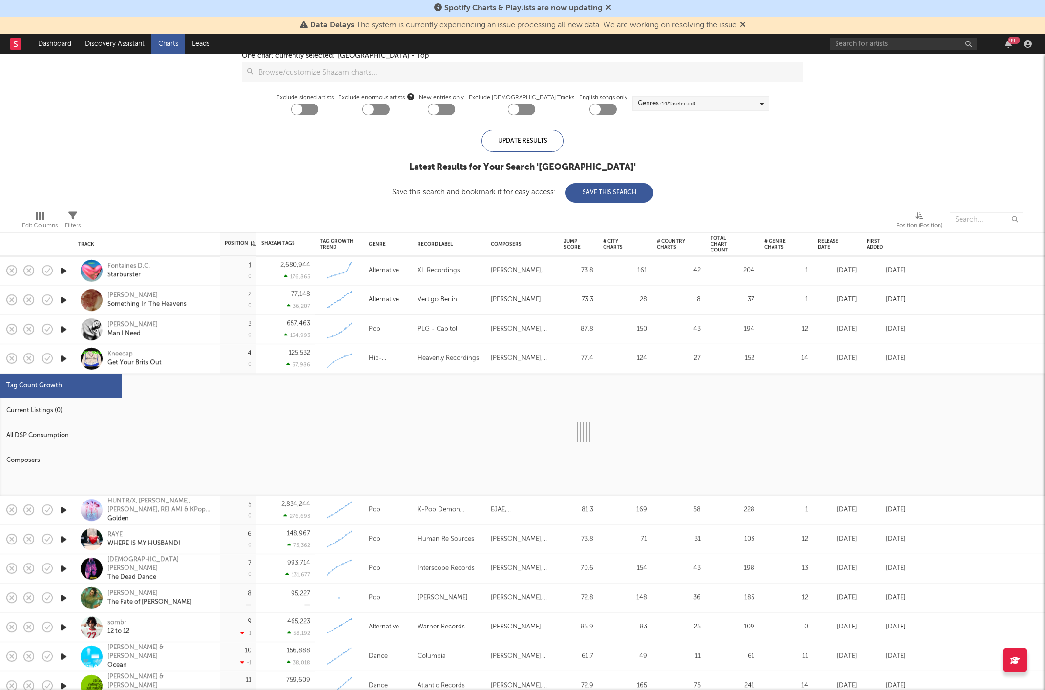
select select "1w"
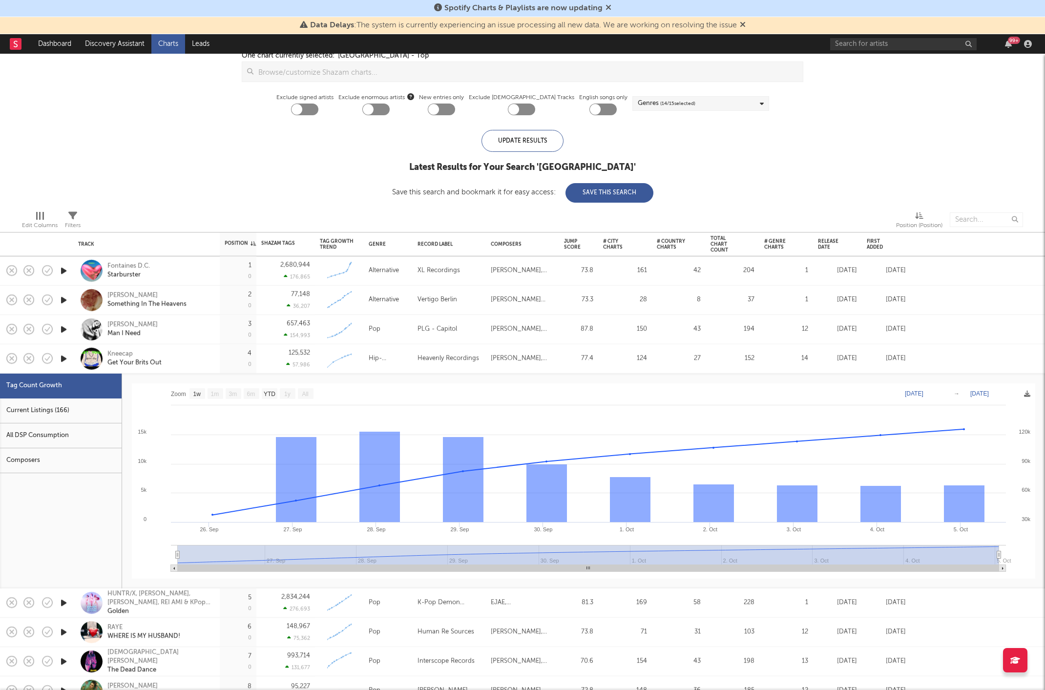
click at [185, 358] on div "Kneecap Get Your Brits Out" at bounding box center [159, 359] width 105 height 18
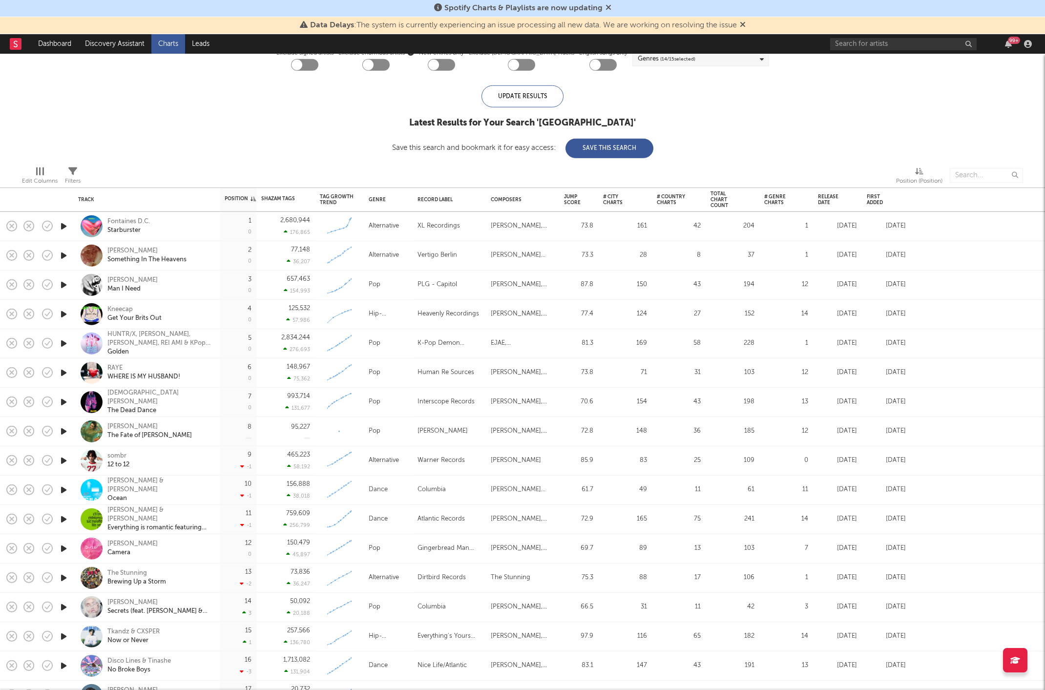
click at [65, 636] on icon "button" at bounding box center [64, 636] width 10 height 12
click at [65, 636] on icon "button" at bounding box center [63, 636] width 9 height 12
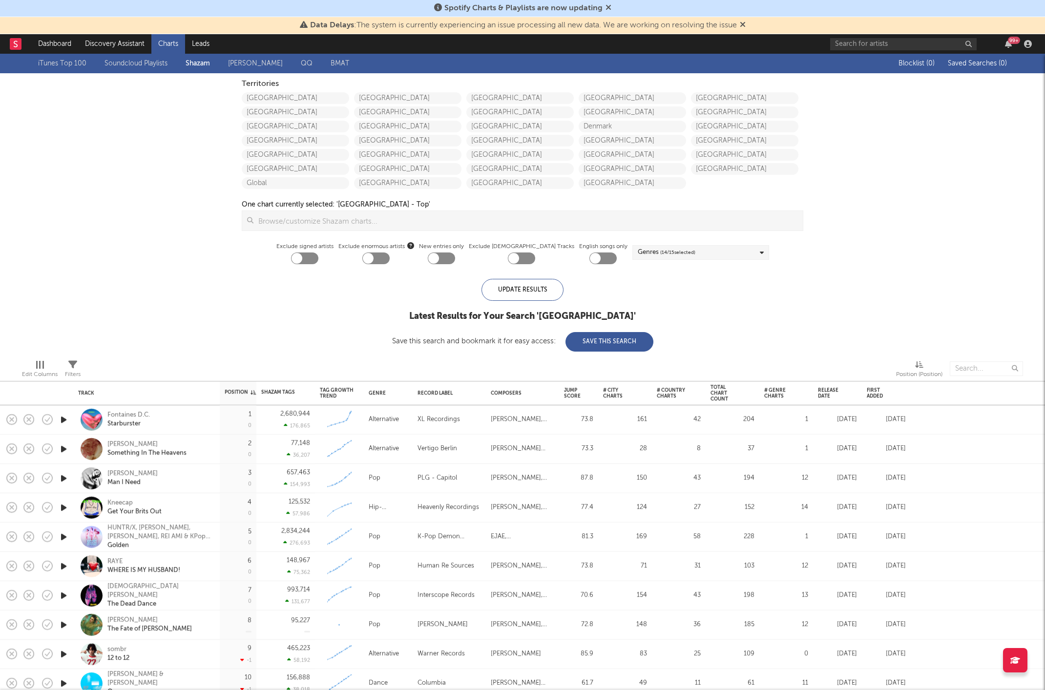
click at [252, 62] on link "[PERSON_NAME]" at bounding box center [255, 64] width 55 height 12
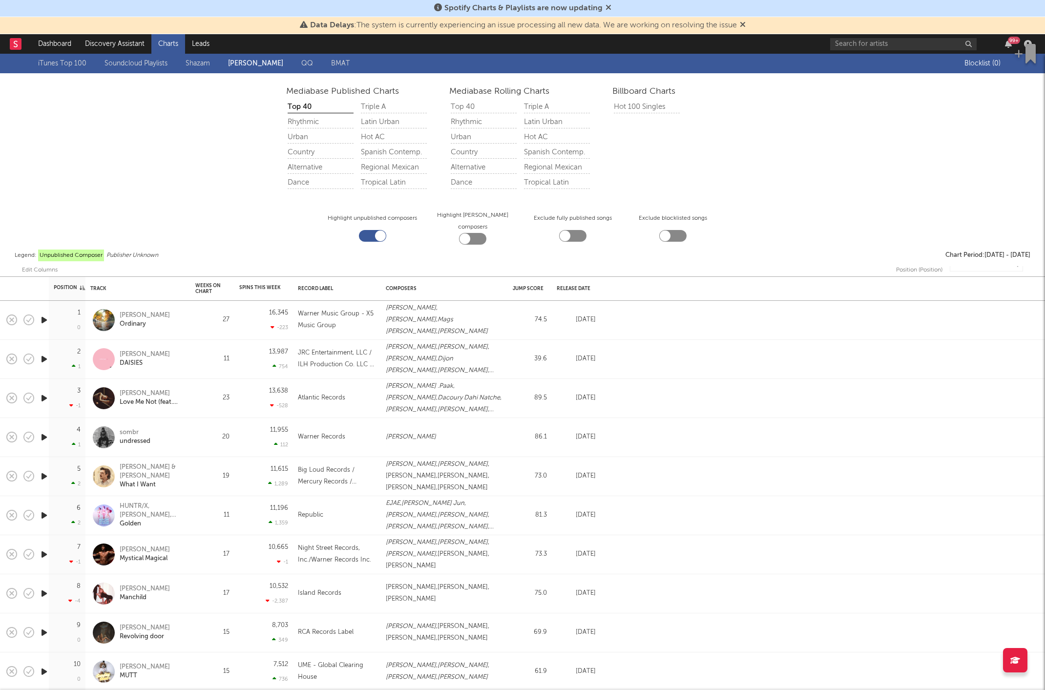
click at [638, 105] on div "Hot 100 Singles" at bounding box center [647, 107] width 66 height 12
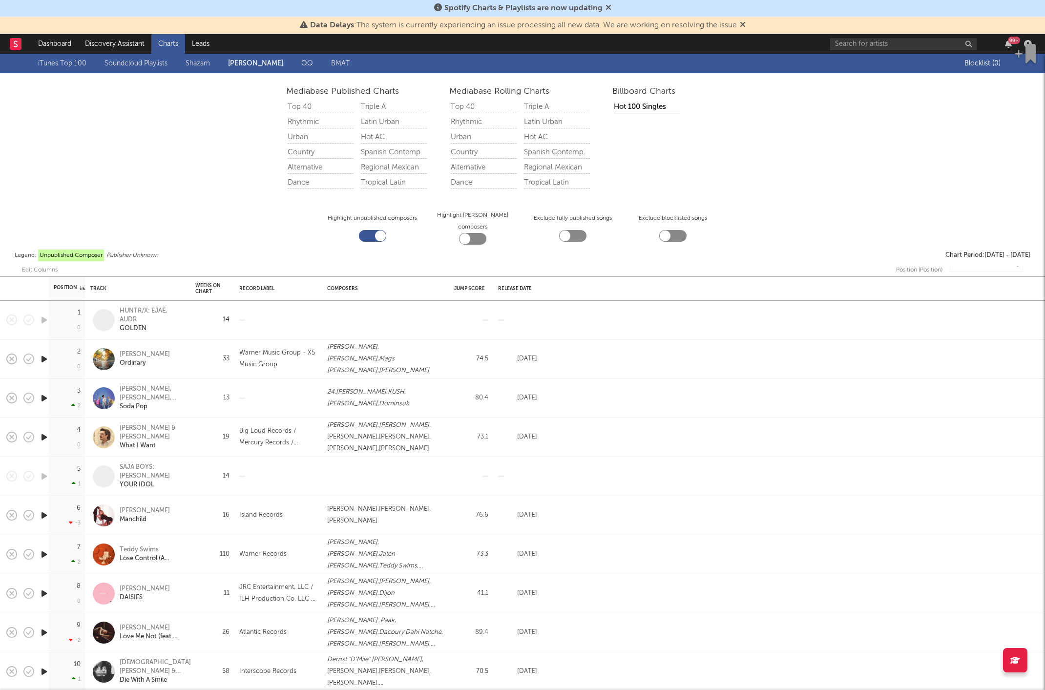
click at [488, 104] on div "Top 40" at bounding box center [484, 107] width 66 height 12
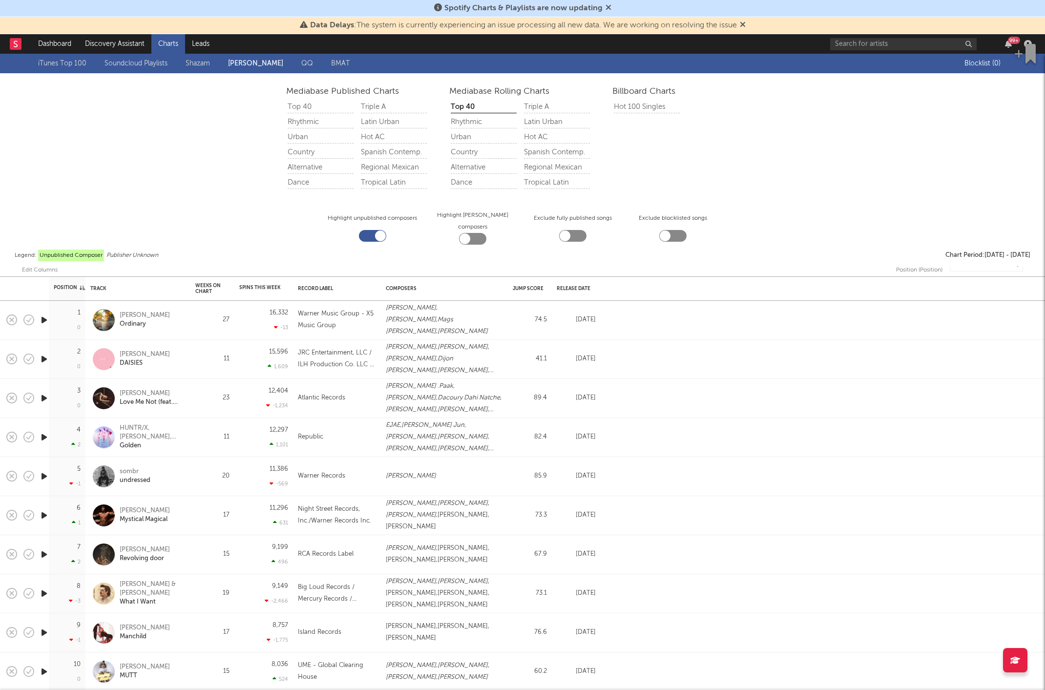
click at [477, 132] on div "Urban" at bounding box center [484, 137] width 66 height 12
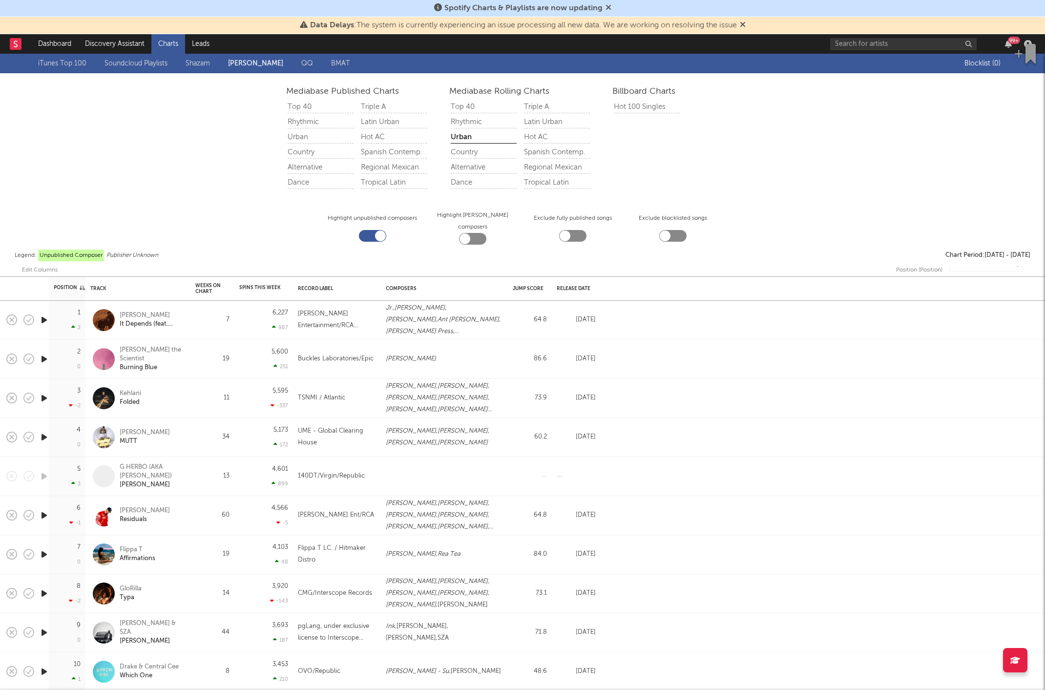
click at [539, 105] on div "Triple A" at bounding box center [557, 107] width 66 height 12
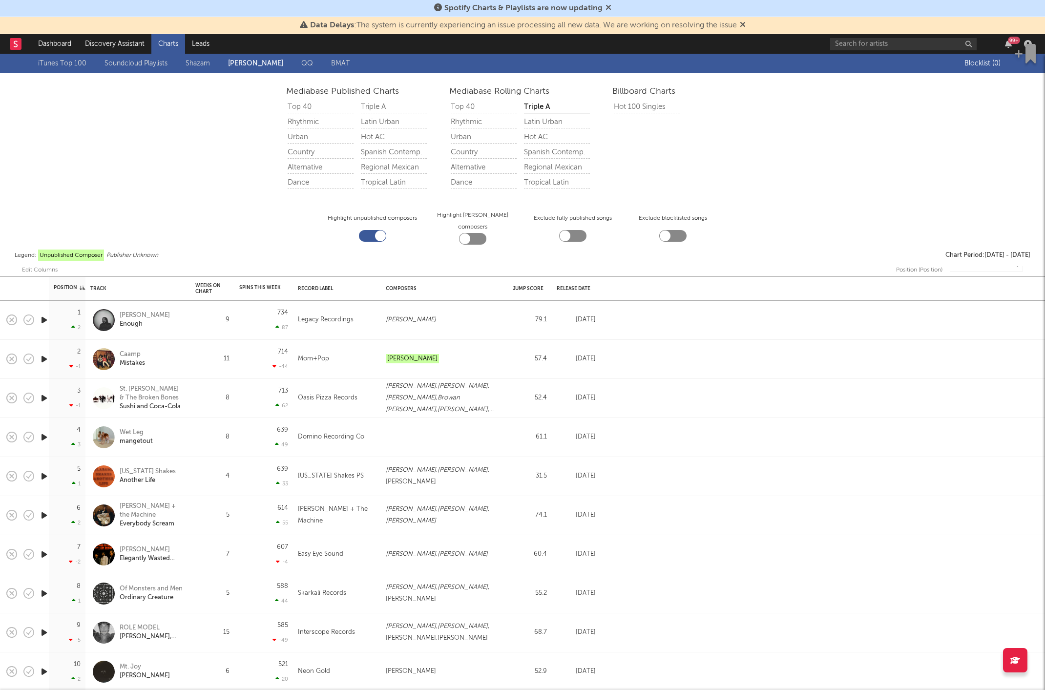
click at [468, 164] on div "Alternative" at bounding box center [484, 168] width 66 height 12
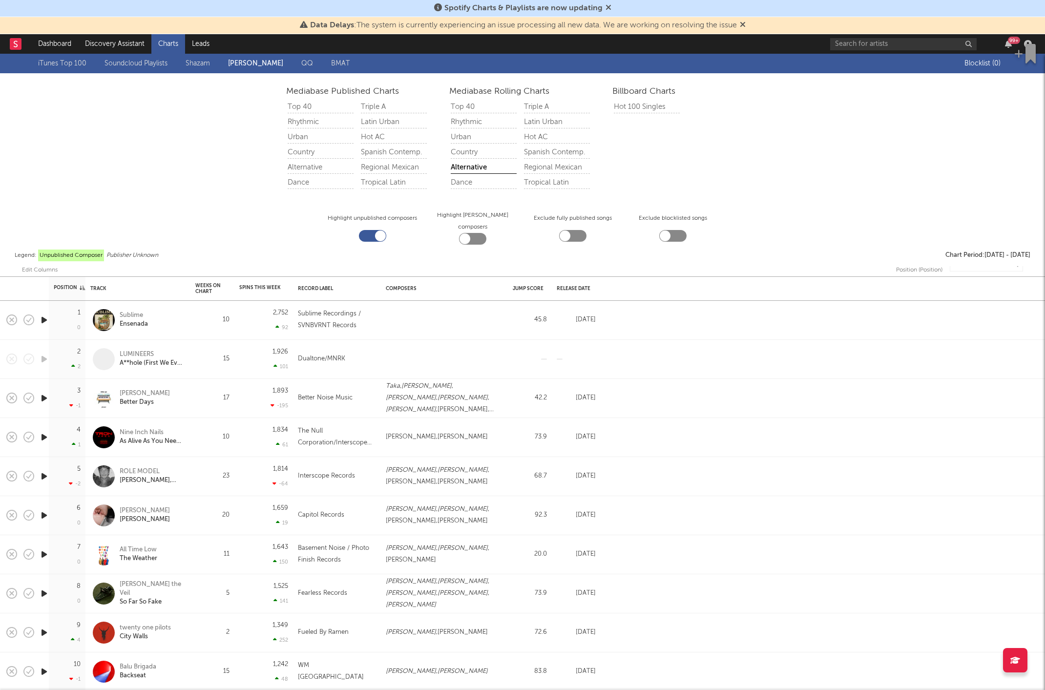
click at [305, 162] on link "Alternative" at bounding box center [322, 167] width 73 height 15
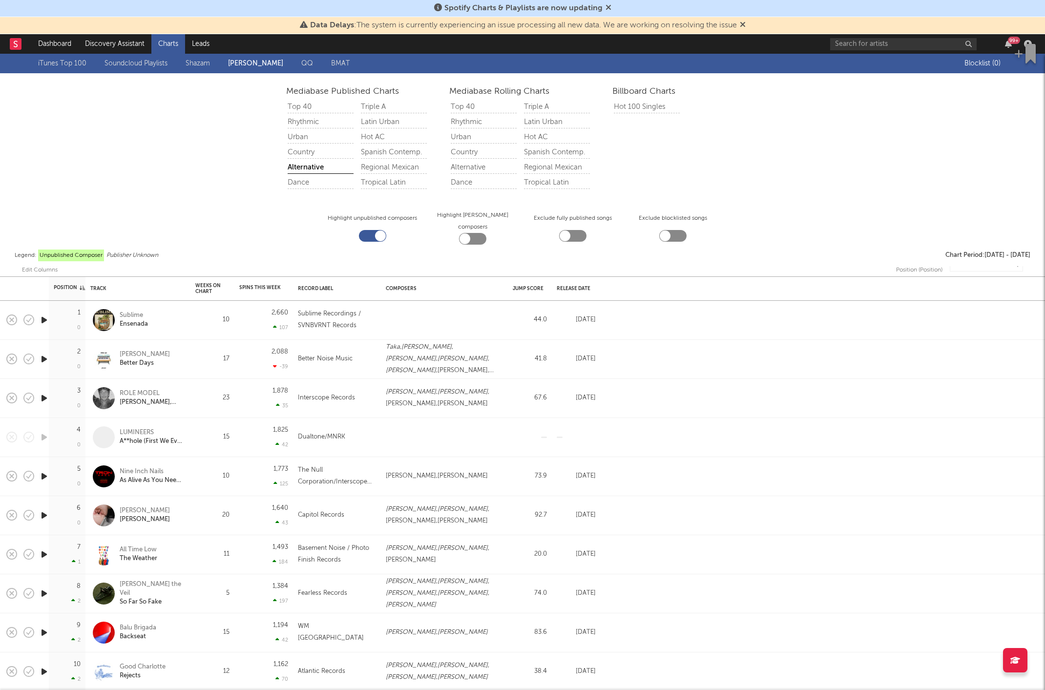
click at [308, 147] on div "Country" at bounding box center [321, 152] width 66 height 12
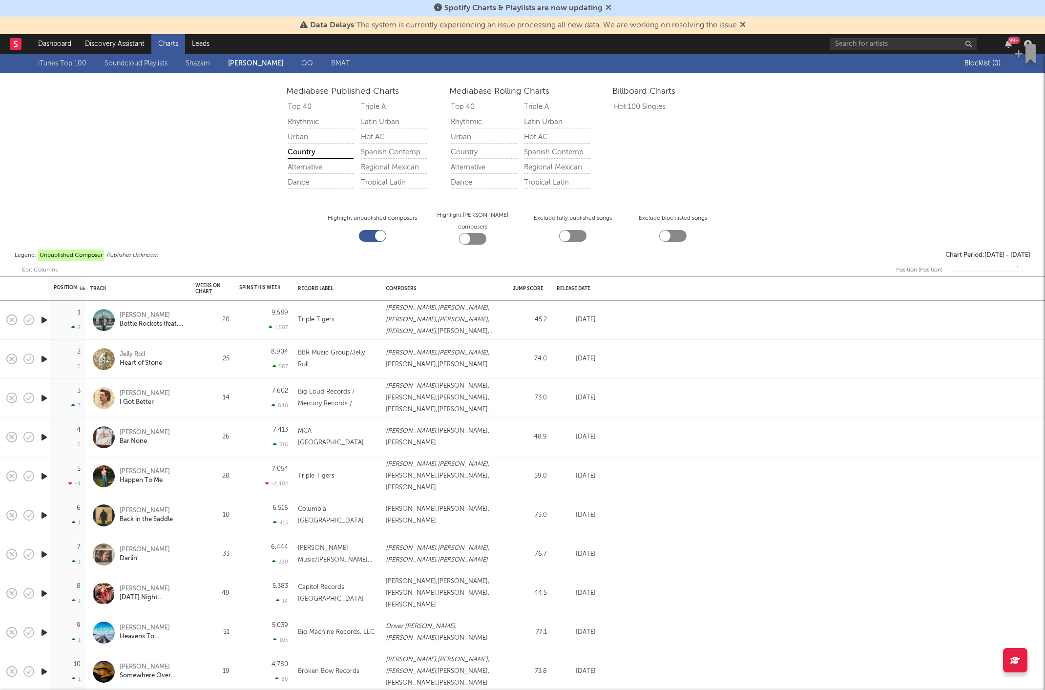
click at [299, 134] on div "Urban" at bounding box center [321, 137] width 66 height 12
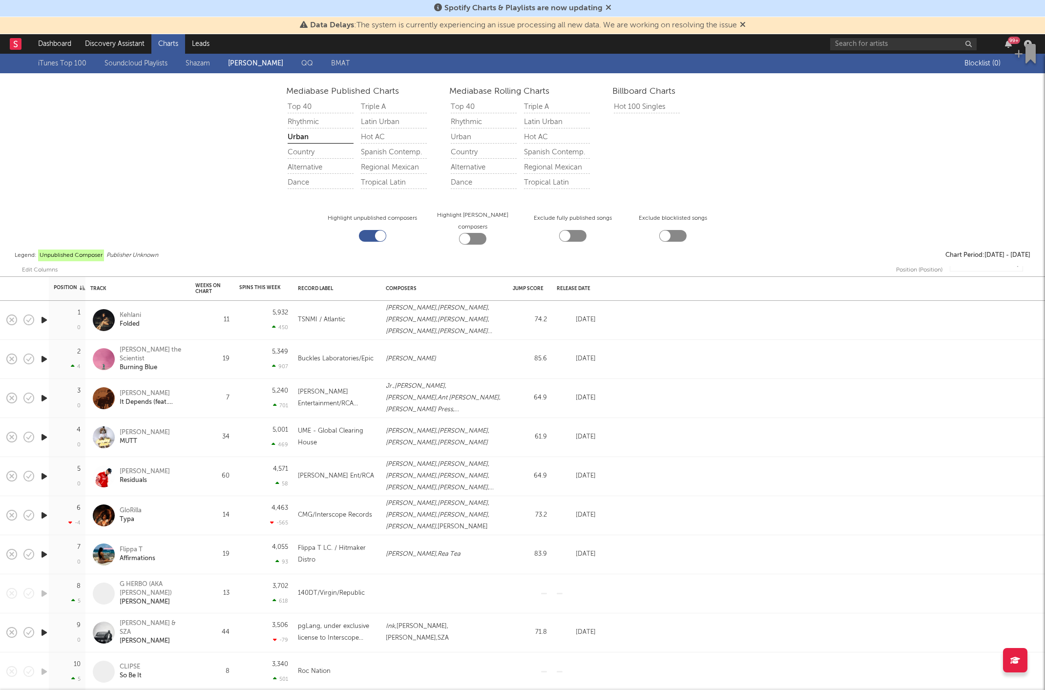
click at [317, 123] on div "Rhythmic" at bounding box center [321, 122] width 66 height 12
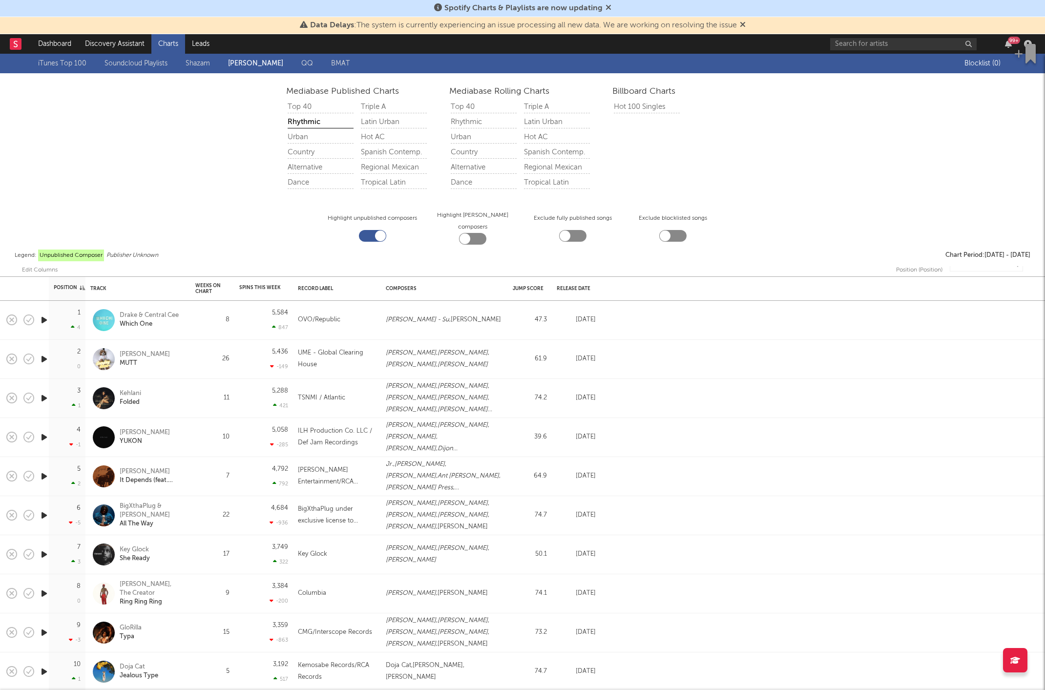
click at [312, 103] on div "Top 40" at bounding box center [321, 107] width 66 height 12
